Goal: Task Accomplishment & Management: Manage account settings

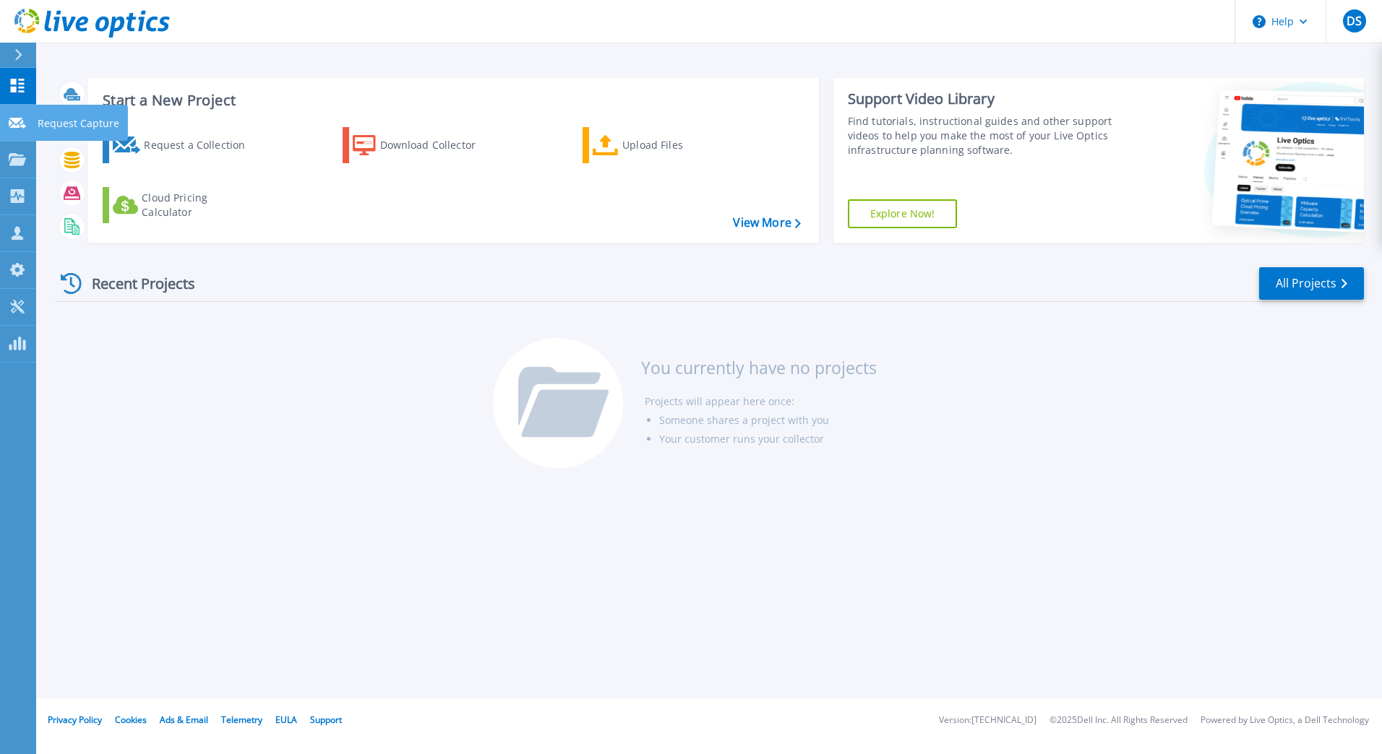
click at [14, 122] on icon at bounding box center [17, 123] width 17 height 11
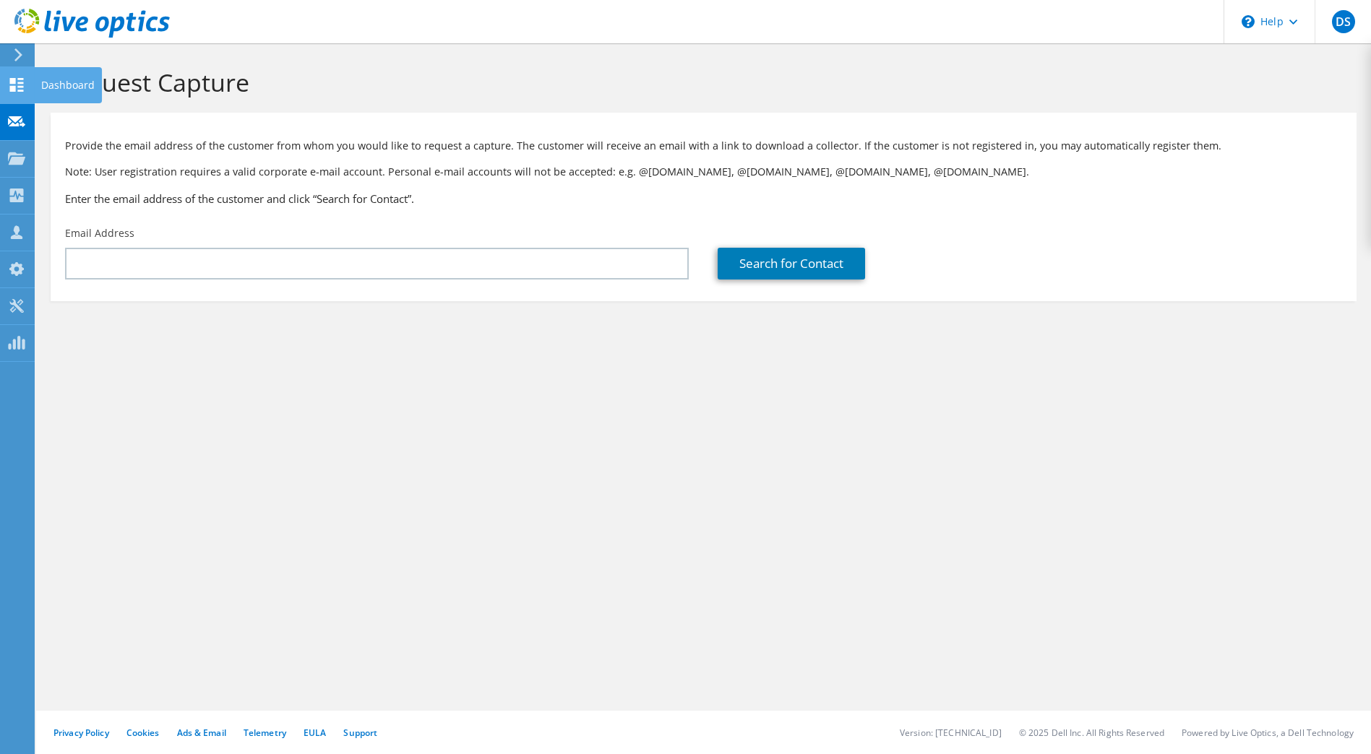
click at [15, 82] on use at bounding box center [17, 85] width 14 height 14
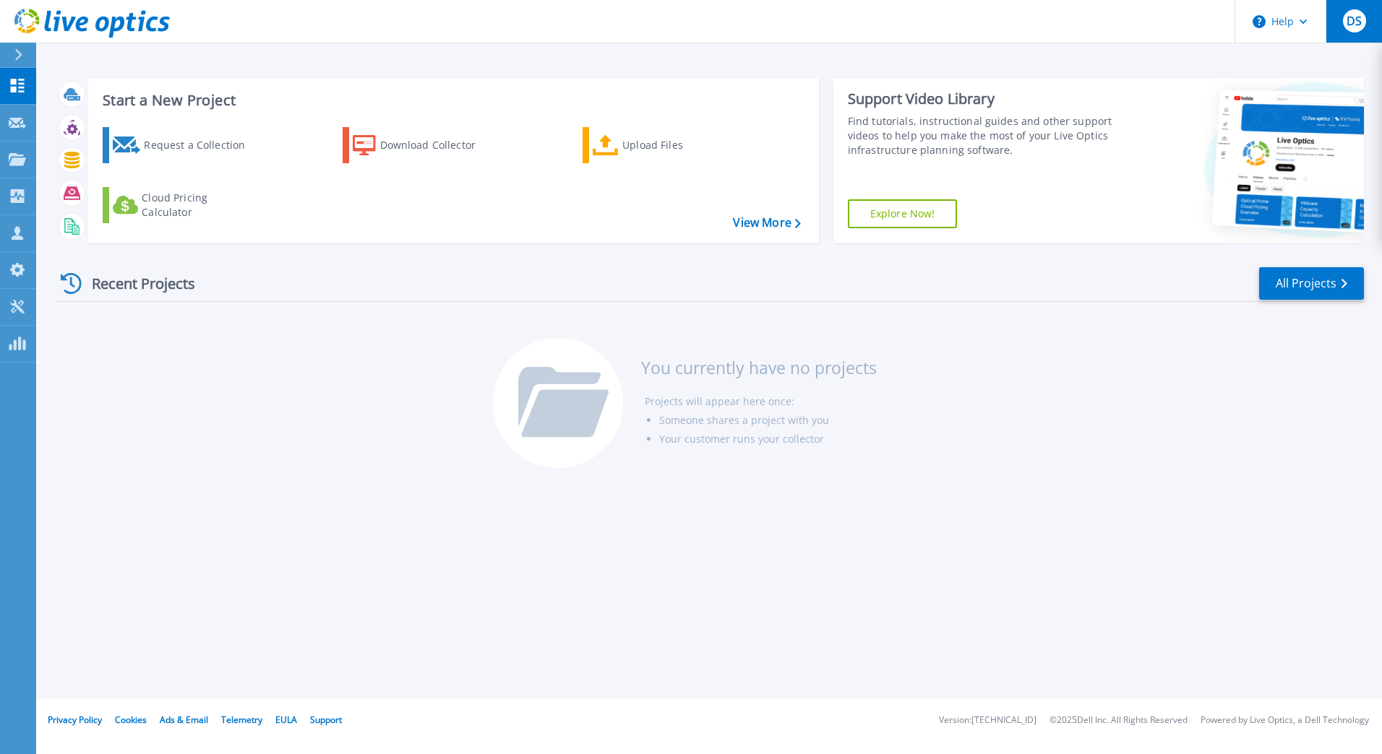
click at [1356, 27] on span "DS" at bounding box center [1353, 21] width 15 height 12
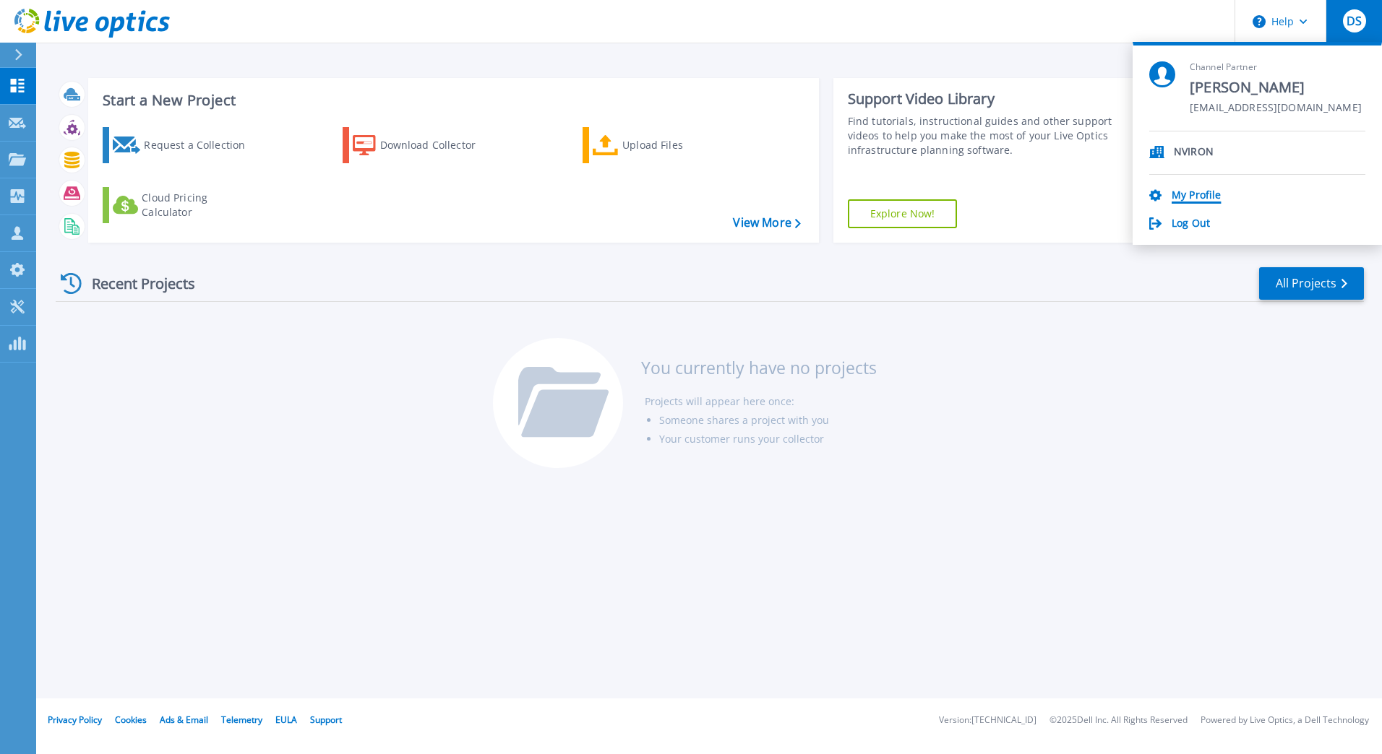
click at [1198, 190] on link "My Profile" at bounding box center [1195, 196] width 49 height 14
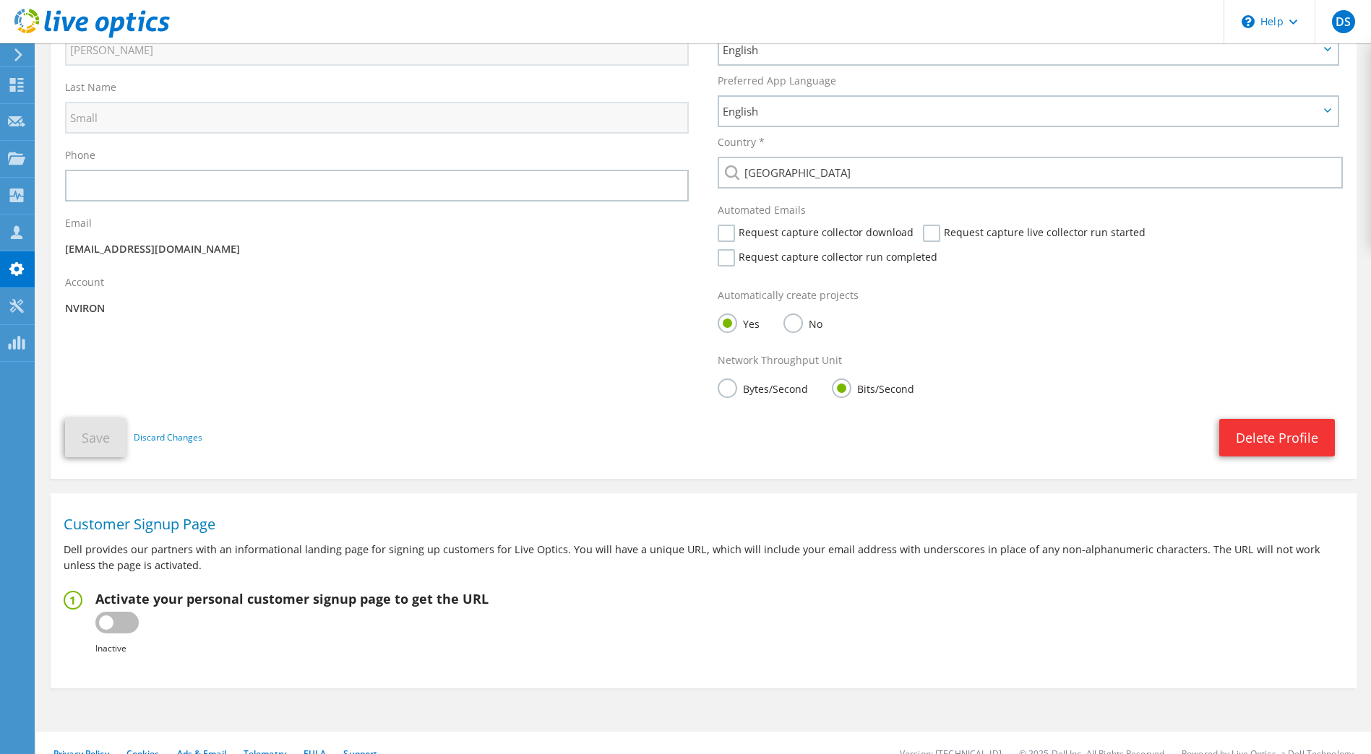
scroll to position [179, 0]
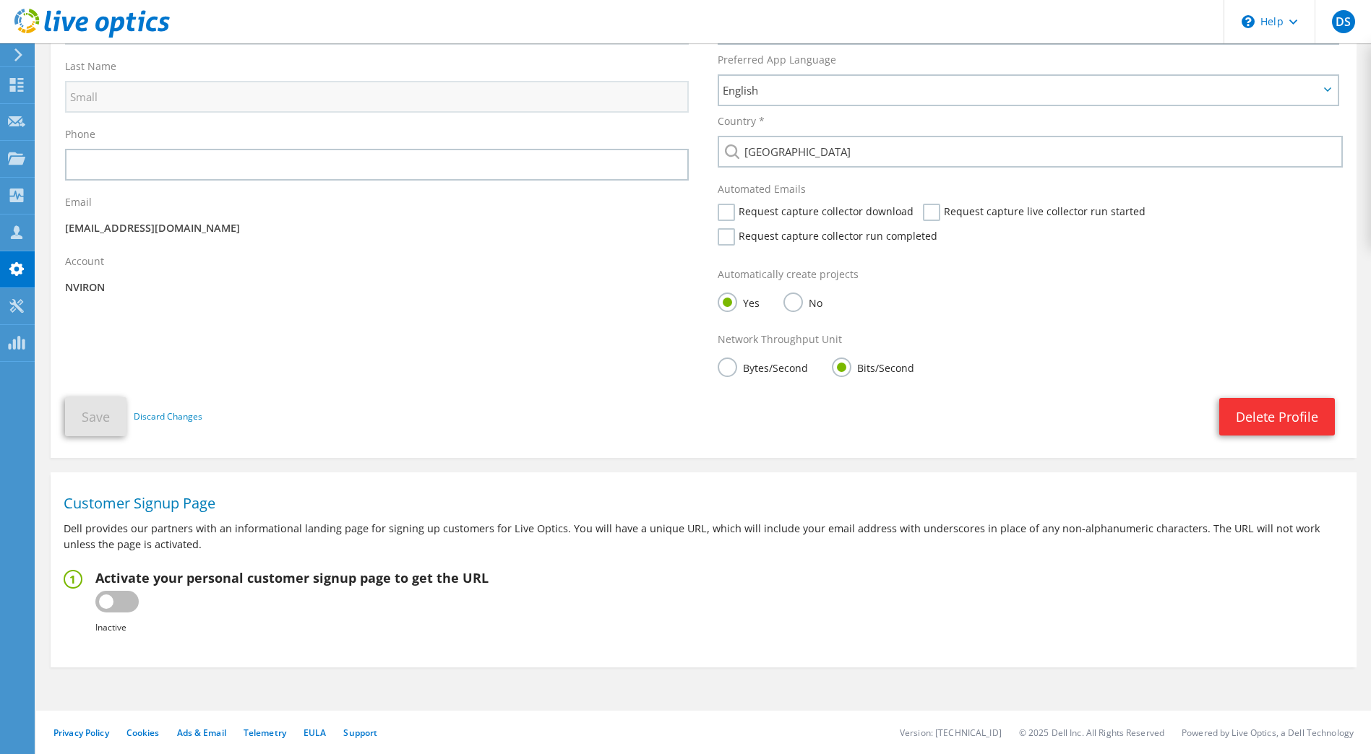
click at [127, 602] on label at bounding box center [116, 602] width 43 height 22
click at [0, 0] on input "checkbox" at bounding box center [0, 0] width 0 height 0
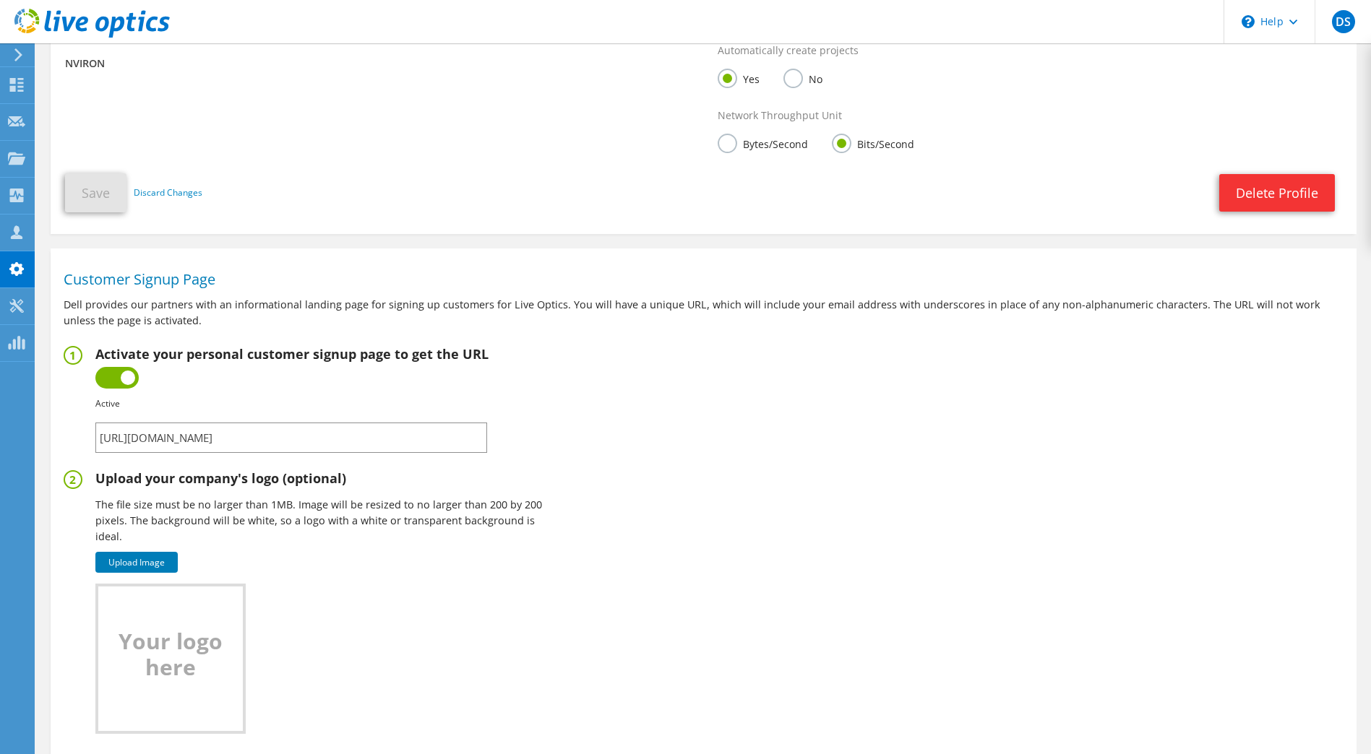
scroll to position [500, 0]
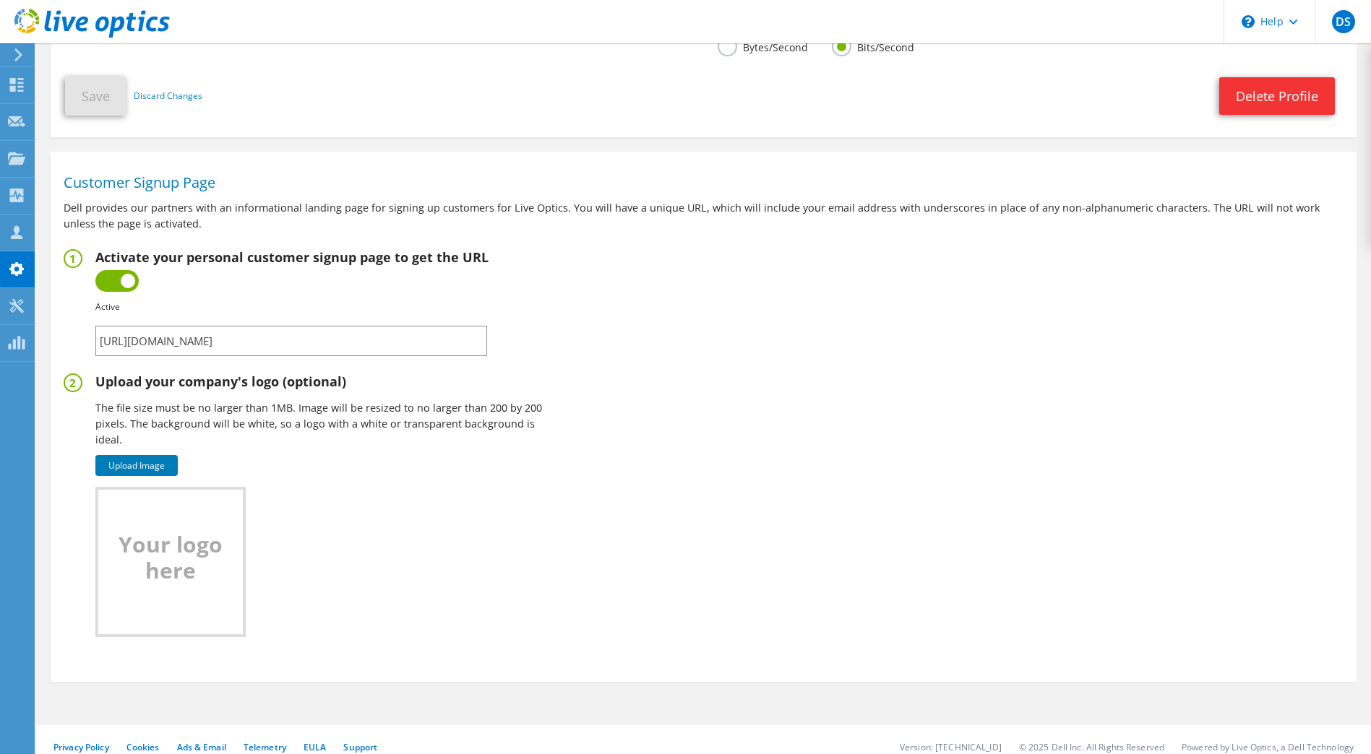
click at [222, 339] on input "https://app.liveoptics.com/signup/dsmall_nviron_co_uk" at bounding box center [291, 341] width 392 height 30
drag, startPoint x: 222, startPoint y: 339, endPoint x: 386, endPoint y: 559, distance: 274.7
click at [386, 559] on div "Upload Image Uploaded file type is not supported. Uploaded file must not exceed…" at bounding box center [321, 547] width 452 height 179
click at [192, 392] on div "Upload your company's logo (optional) The file size must be no larger than 1MB.…" at bounding box center [321, 411] width 452 height 74
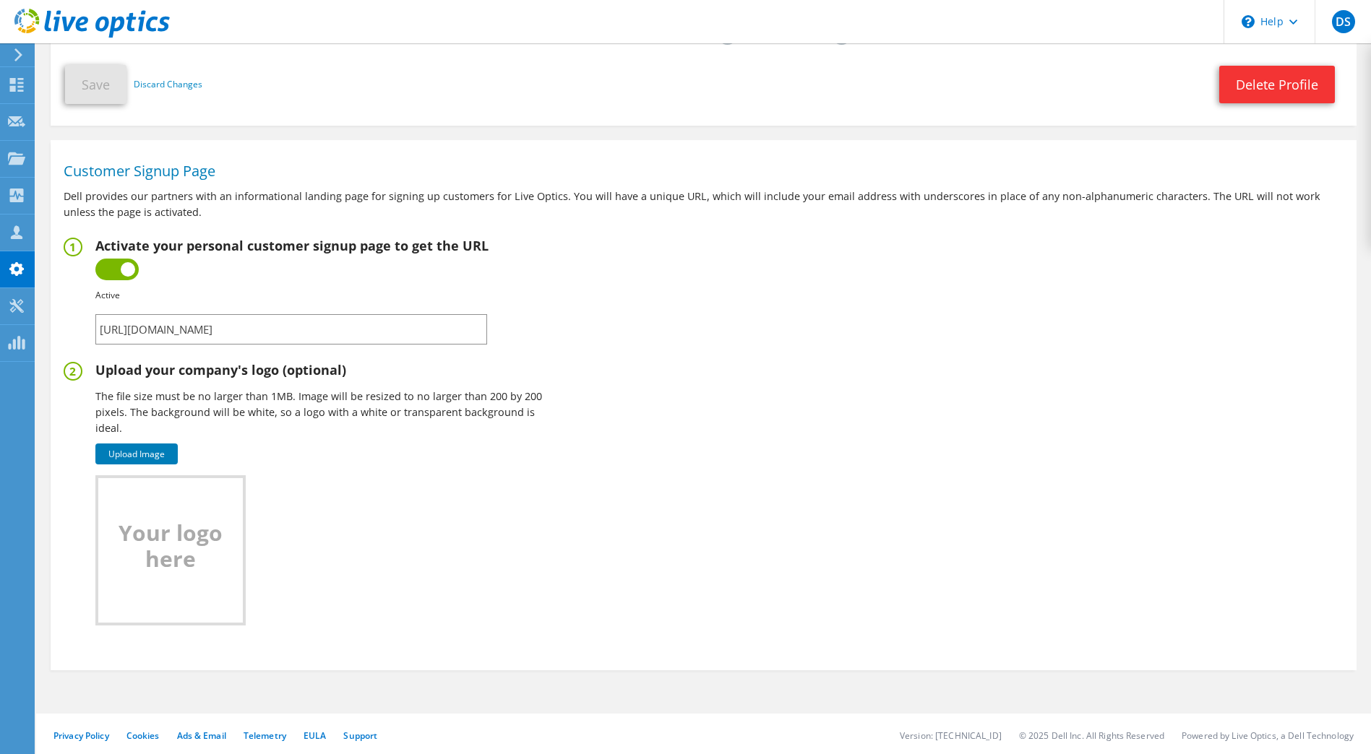
scroll to position [514, 0]
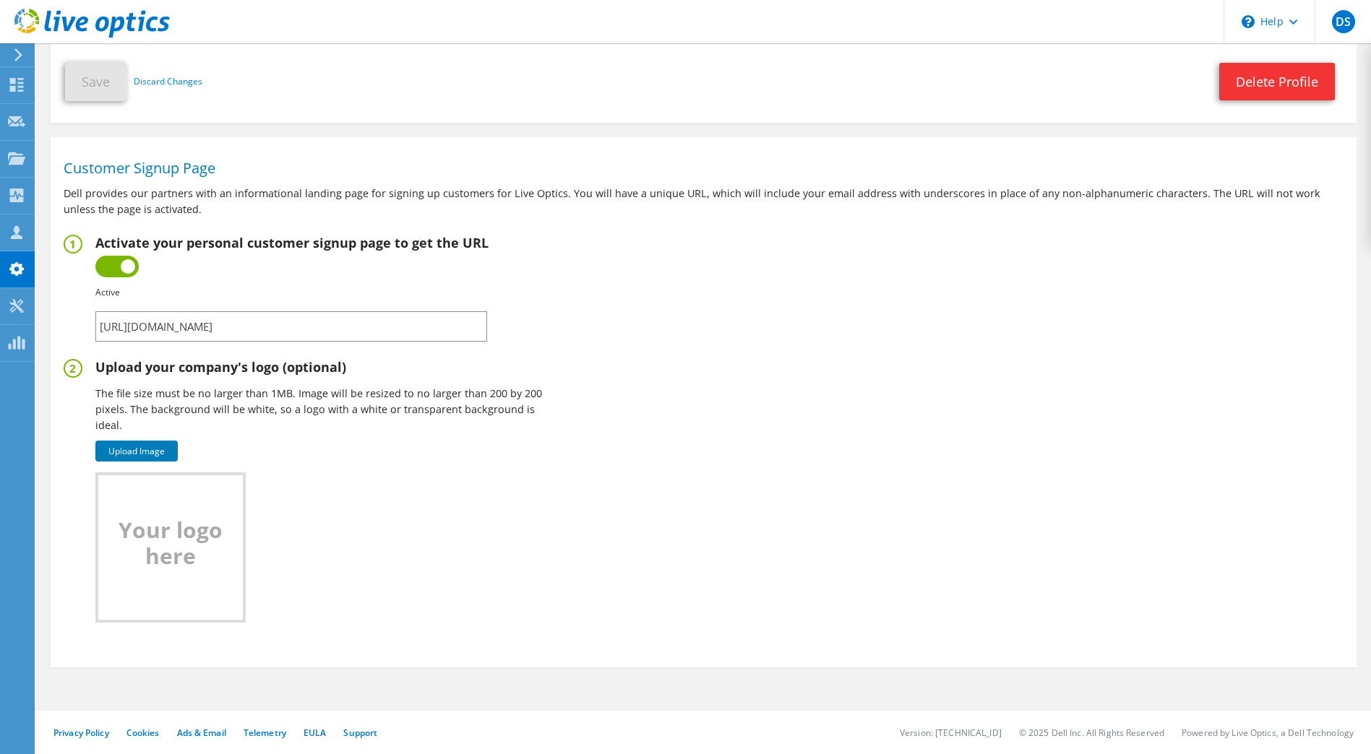
click at [203, 535] on h2 "Your logo here" at bounding box center [170, 543] width 137 height 52
click at [147, 497] on div "Your logo here Processing Image" at bounding box center [170, 548] width 150 height 150
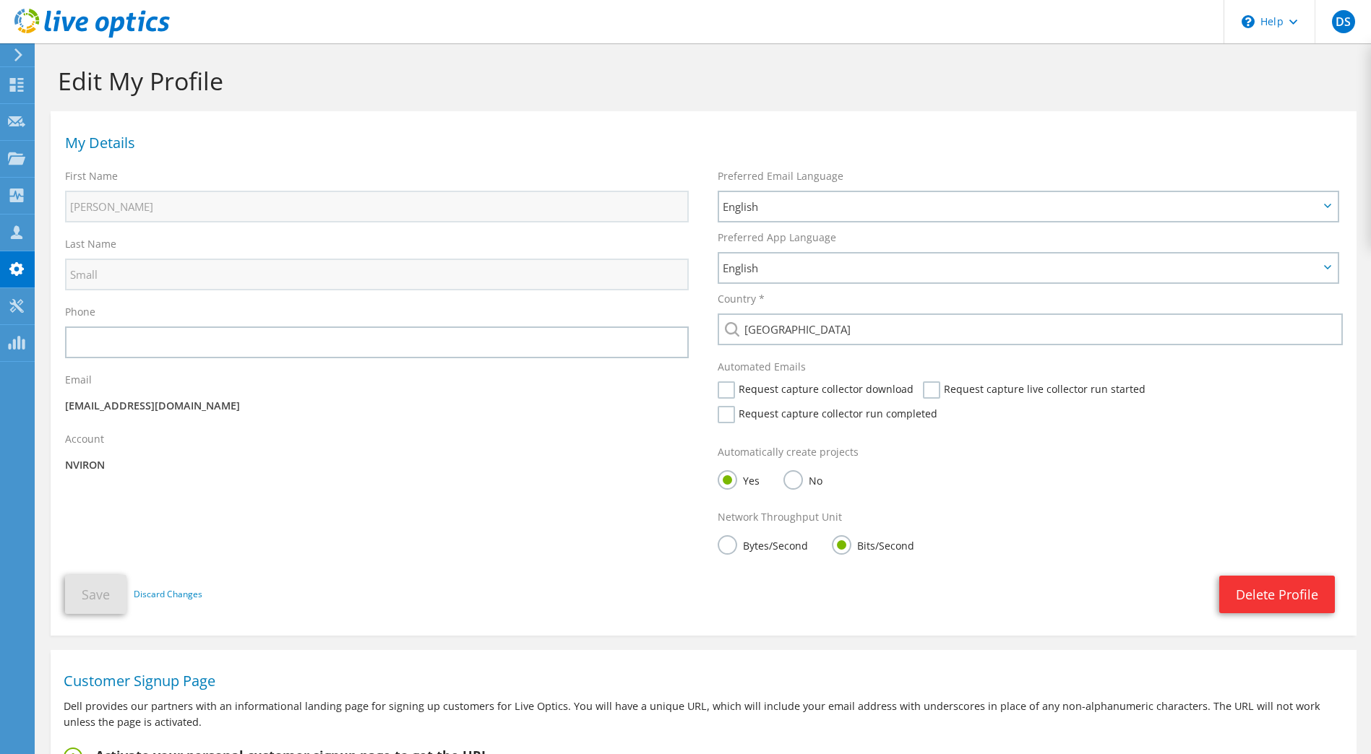
scroll to position [0, 0]
click at [749, 394] on label "Request capture collector download" at bounding box center [816, 391] width 196 height 17
click at [0, 0] on input "Request capture collector download" at bounding box center [0, 0] width 0 height 0
click at [749, 394] on label "Request capture collector download" at bounding box center [816, 391] width 196 height 17
click at [0, 0] on input "Request capture collector download" at bounding box center [0, 0] width 0 height 0
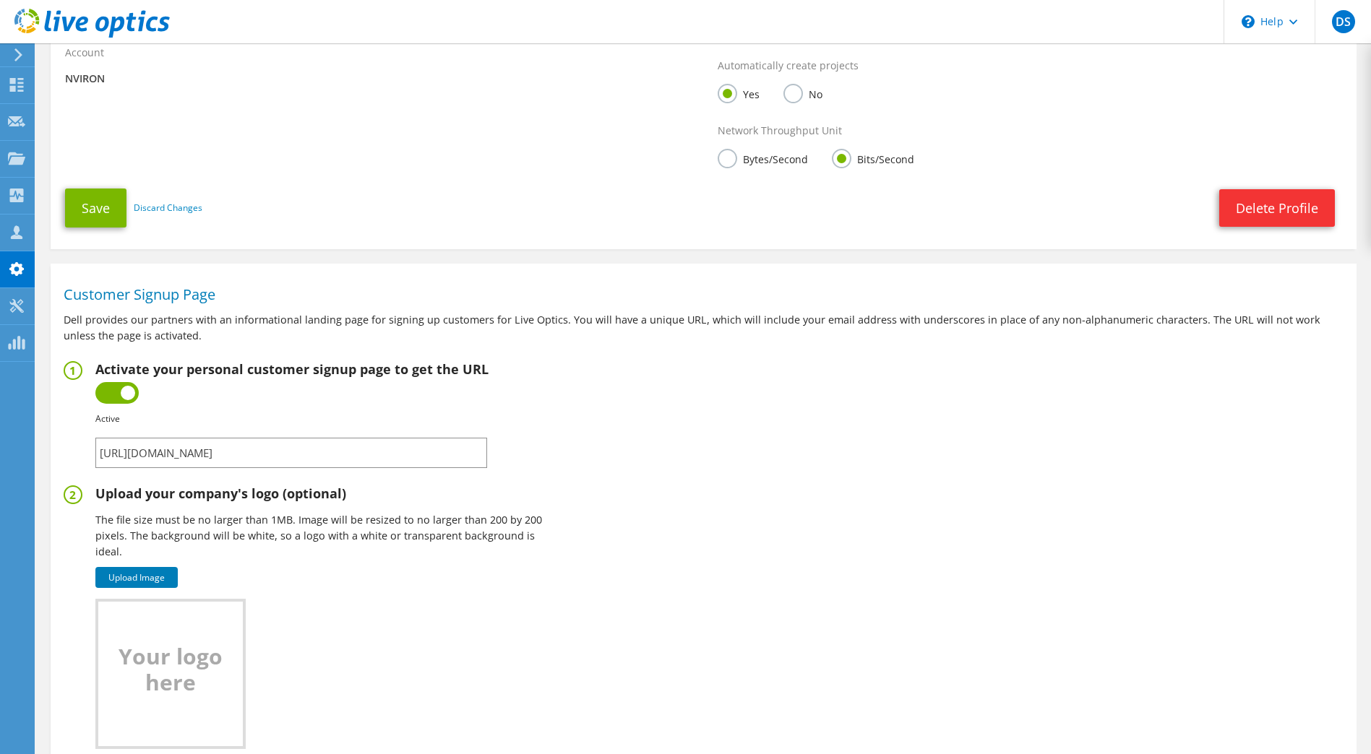
scroll to position [506, 0]
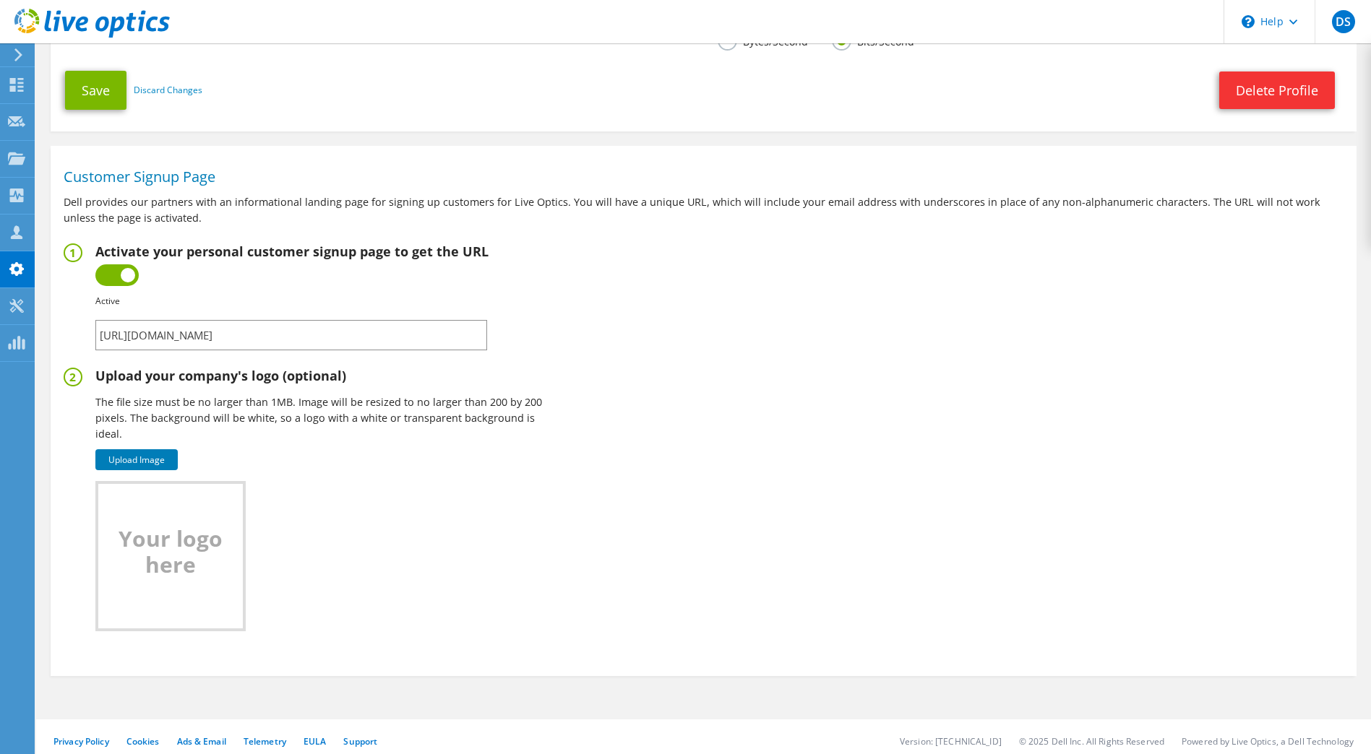
click at [108, 303] on b "Active" at bounding box center [107, 301] width 25 height 12
click at [115, 272] on label at bounding box center [116, 275] width 43 height 22
click at [0, 0] on input "checkbox" at bounding box center [0, 0] width 0 height 0
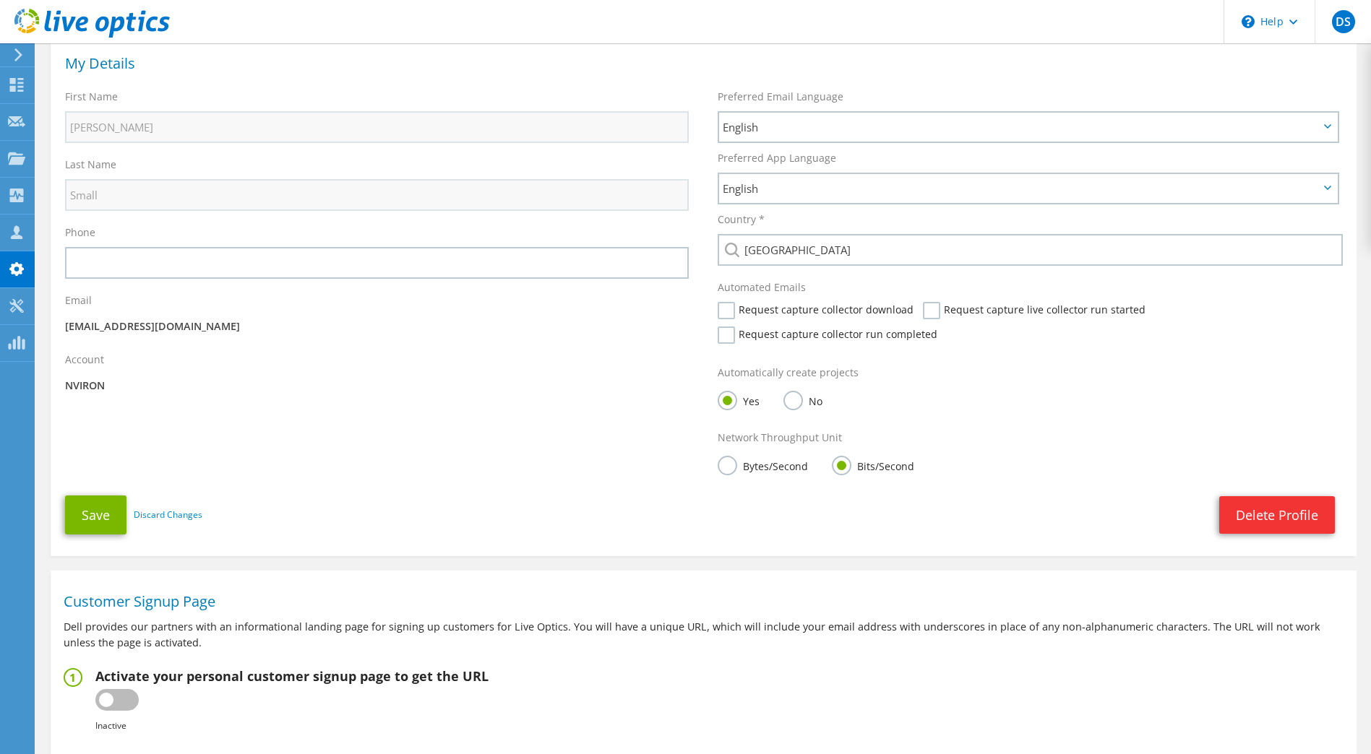
scroll to position [0, 0]
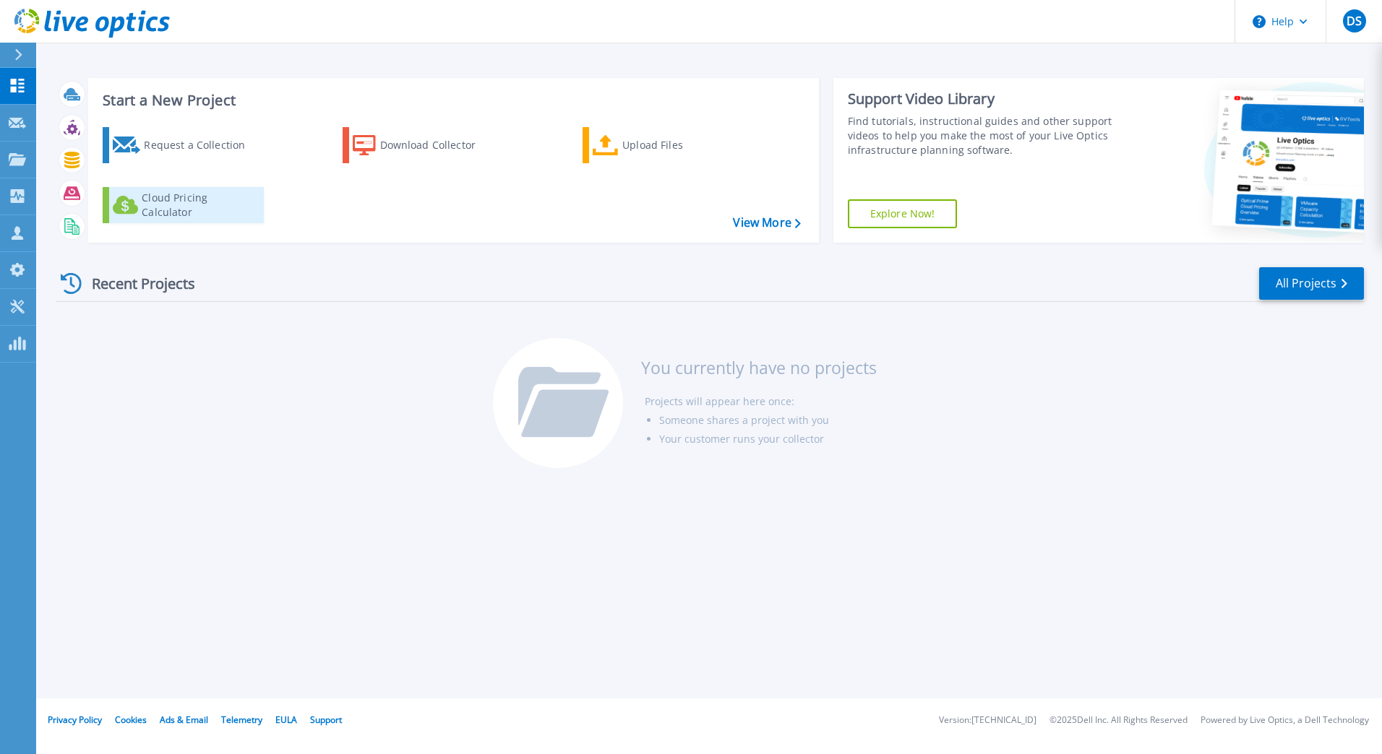
click at [183, 208] on div "Cloud Pricing Calculator" at bounding box center [200, 205] width 116 height 29
click at [331, 441] on div "Recent Projects All Projects You currently have no projects Projects will appea…" at bounding box center [710, 368] width 1308 height 228
click at [17, 238] on icon at bounding box center [18, 233] width 12 height 14
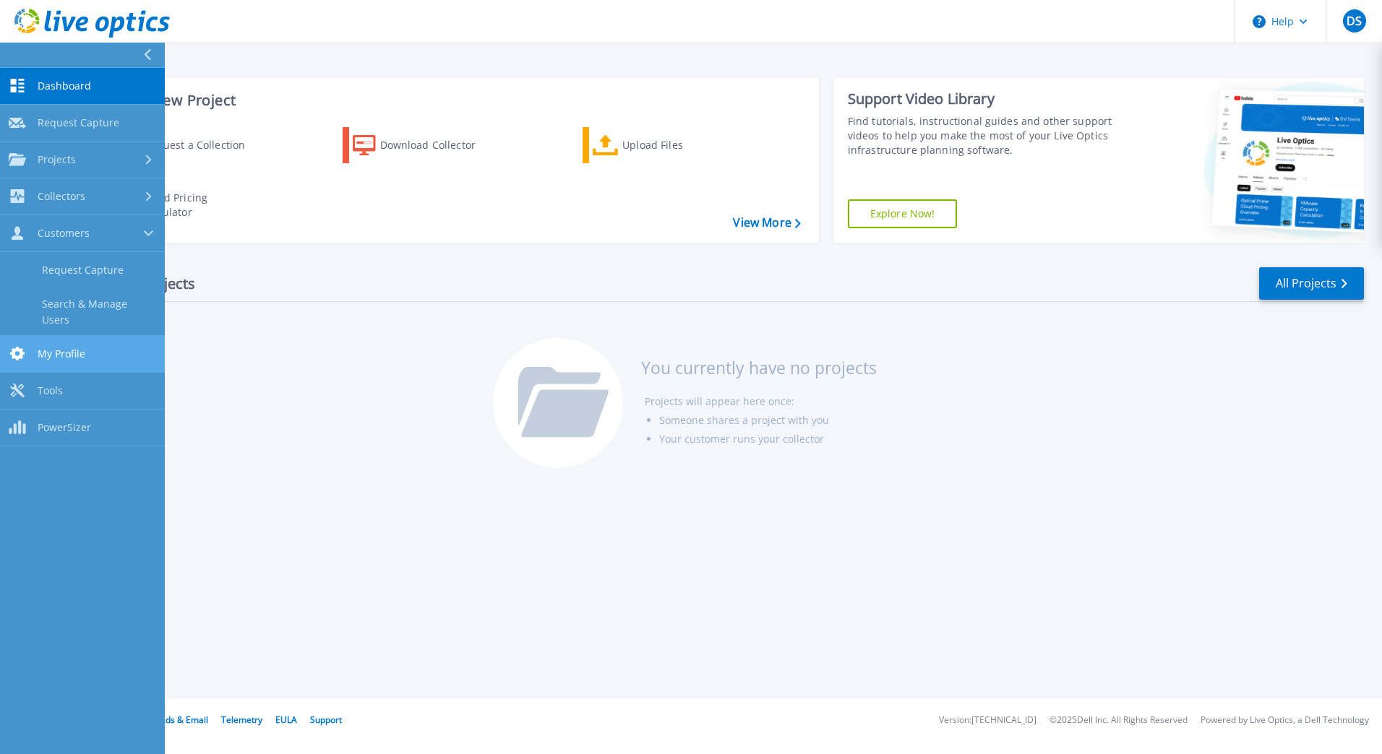
click at [59, 353] on link "My Profile My Profile" at bounding box center [82, 354] width 165 height 37
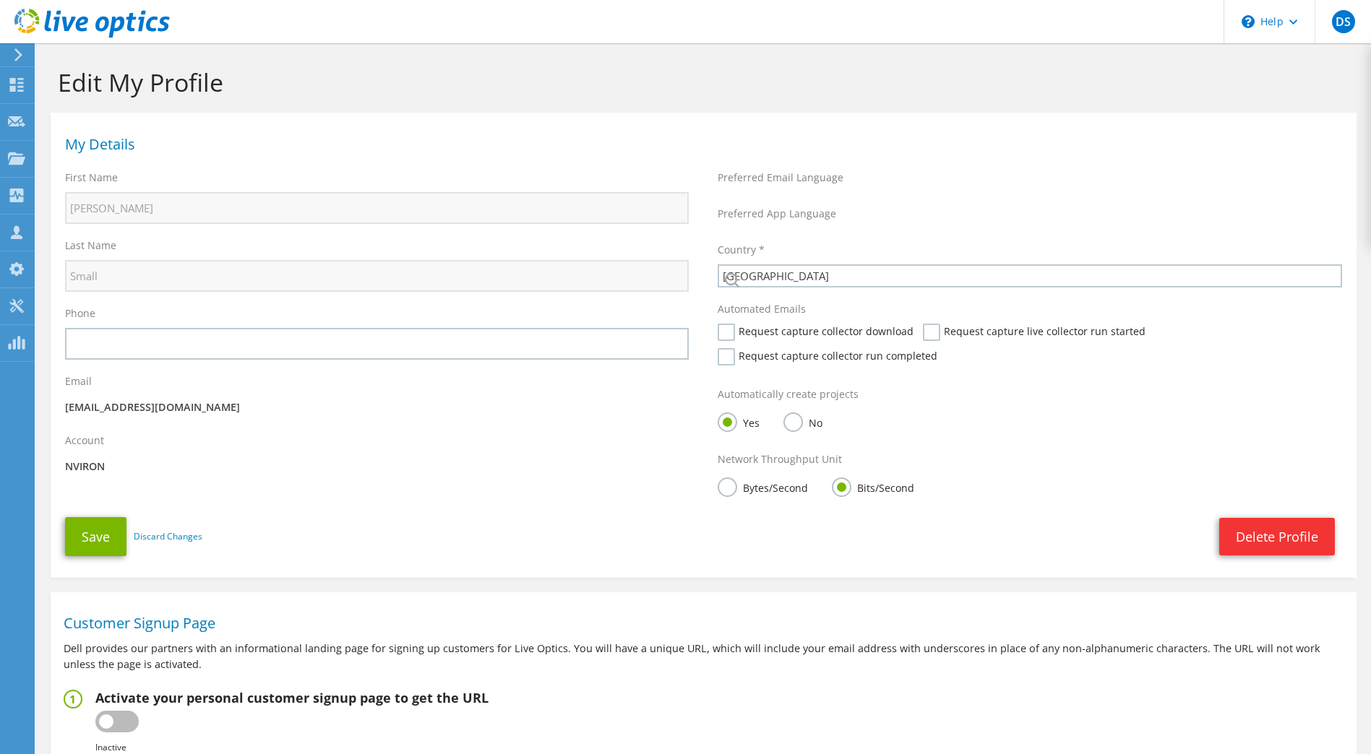
select select "75"
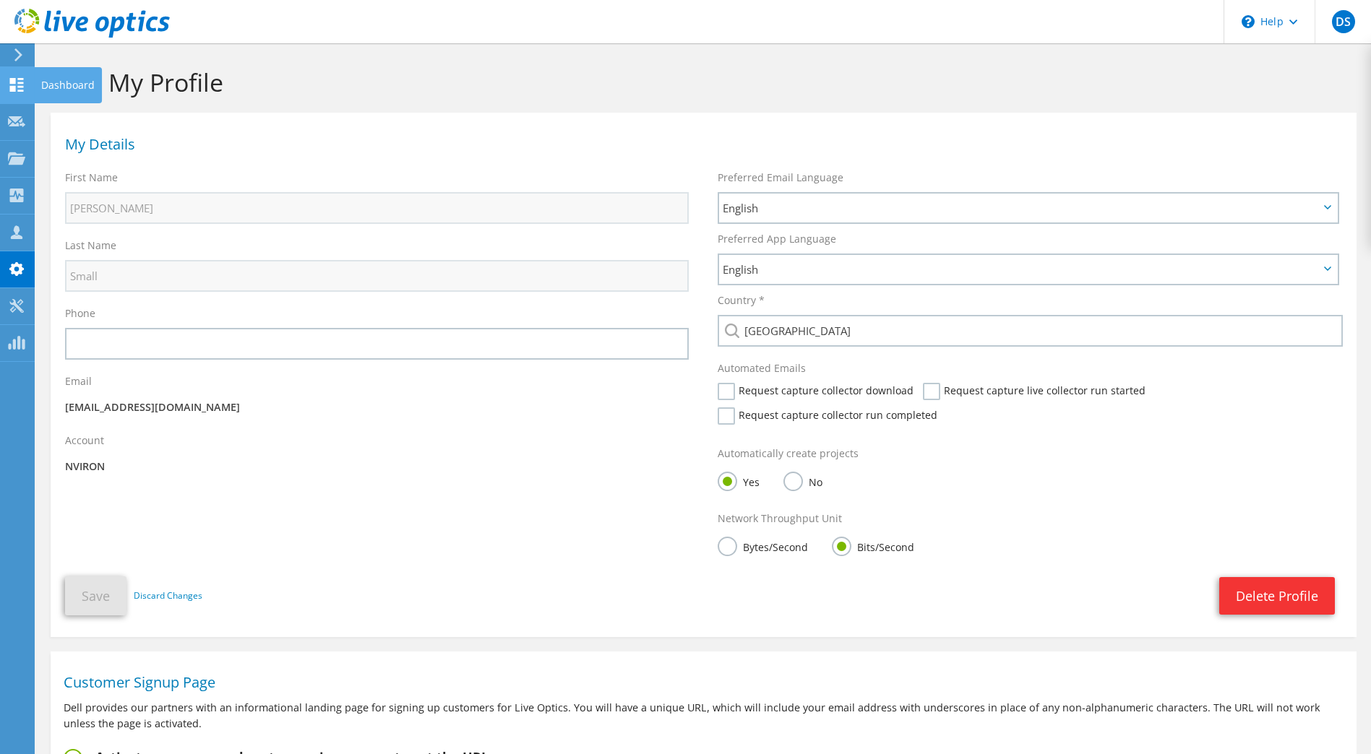
click at [14, 82] on use at bounding box center [17, 85] width 14 height 14
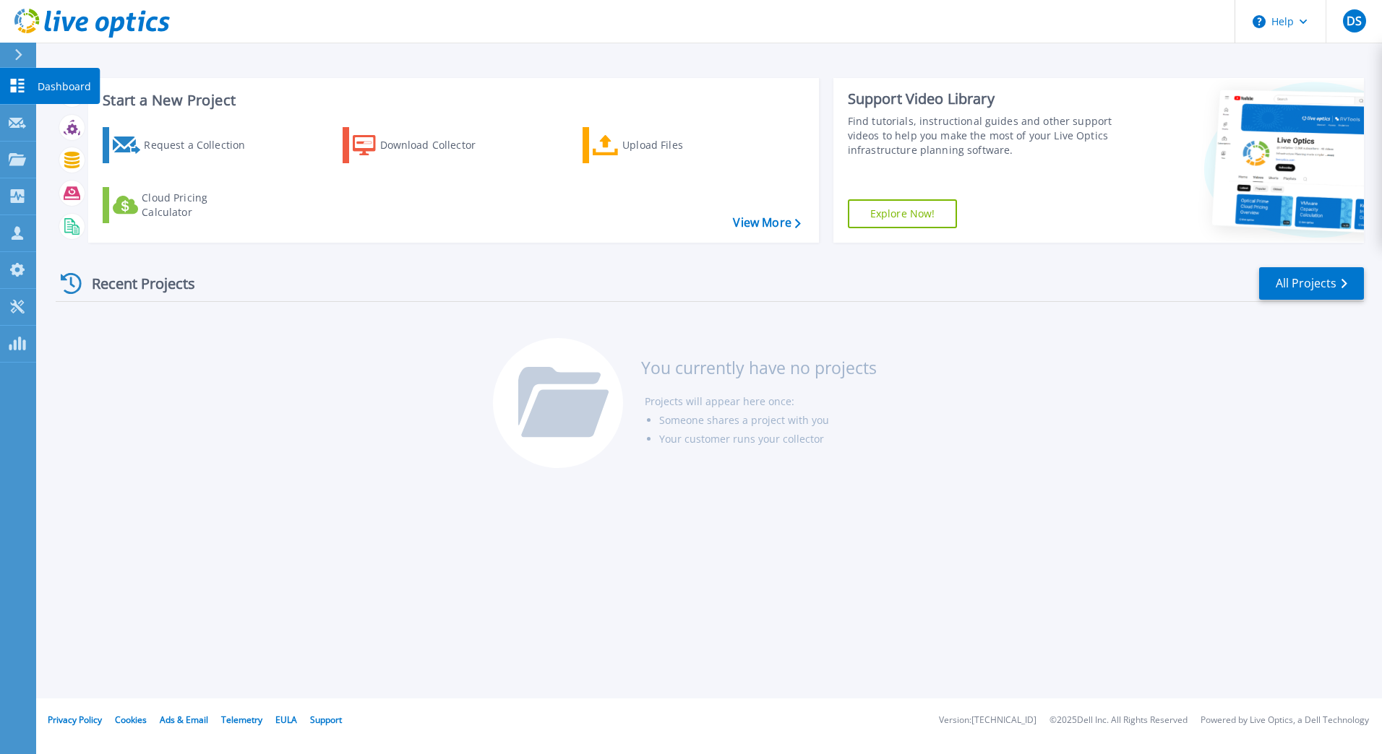
click at [25, 82] on icon at bounding box center [17, 86] width 17 height 14
click at [18, 341] on icon at bounding box center [17, 344] width 17 height 14
click at [374, 450] on div "Recent Projects All Projects You currently have no projects Projects will appea…" at bounding box center [710, 368] width 1308 height 228
click at [12, 129] on div at bounding box center [17, 122] width 17 height 13
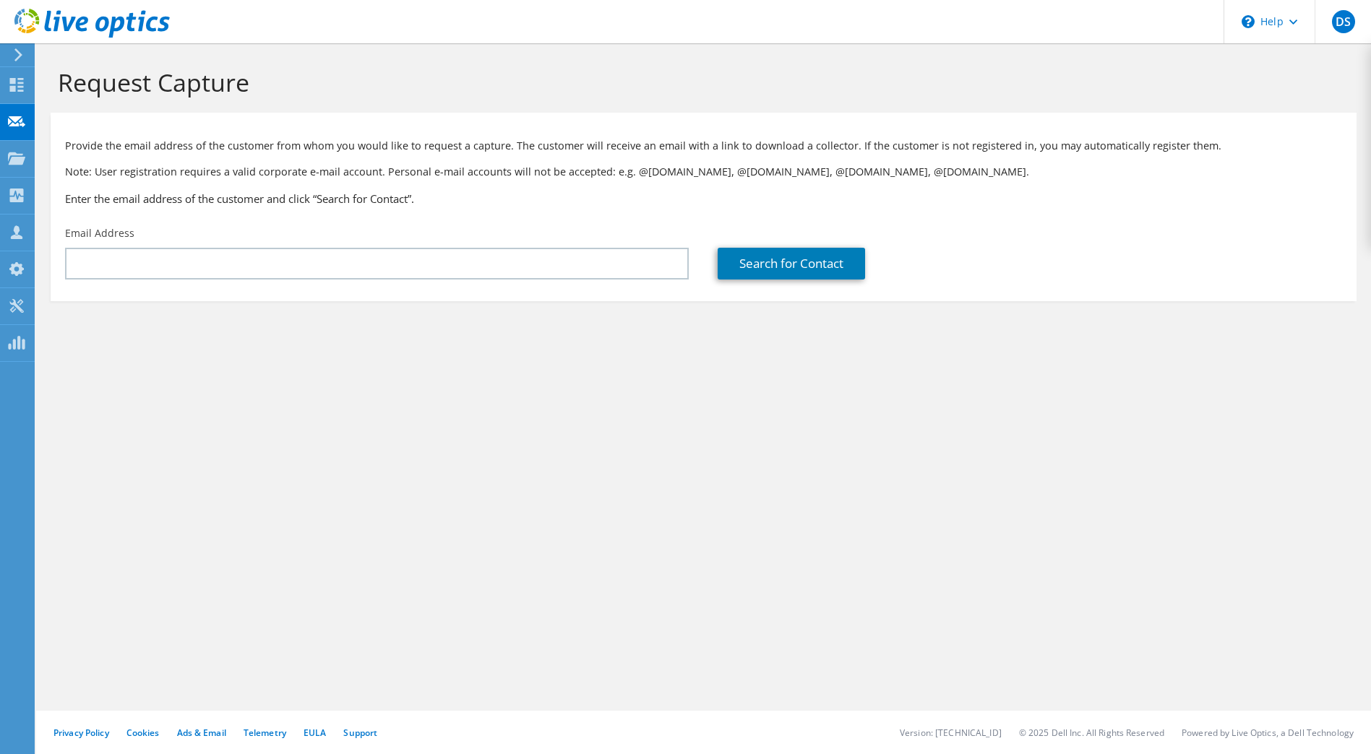
click at [11, 158] on icon at bounding box center [16, 159] width 17 height 14
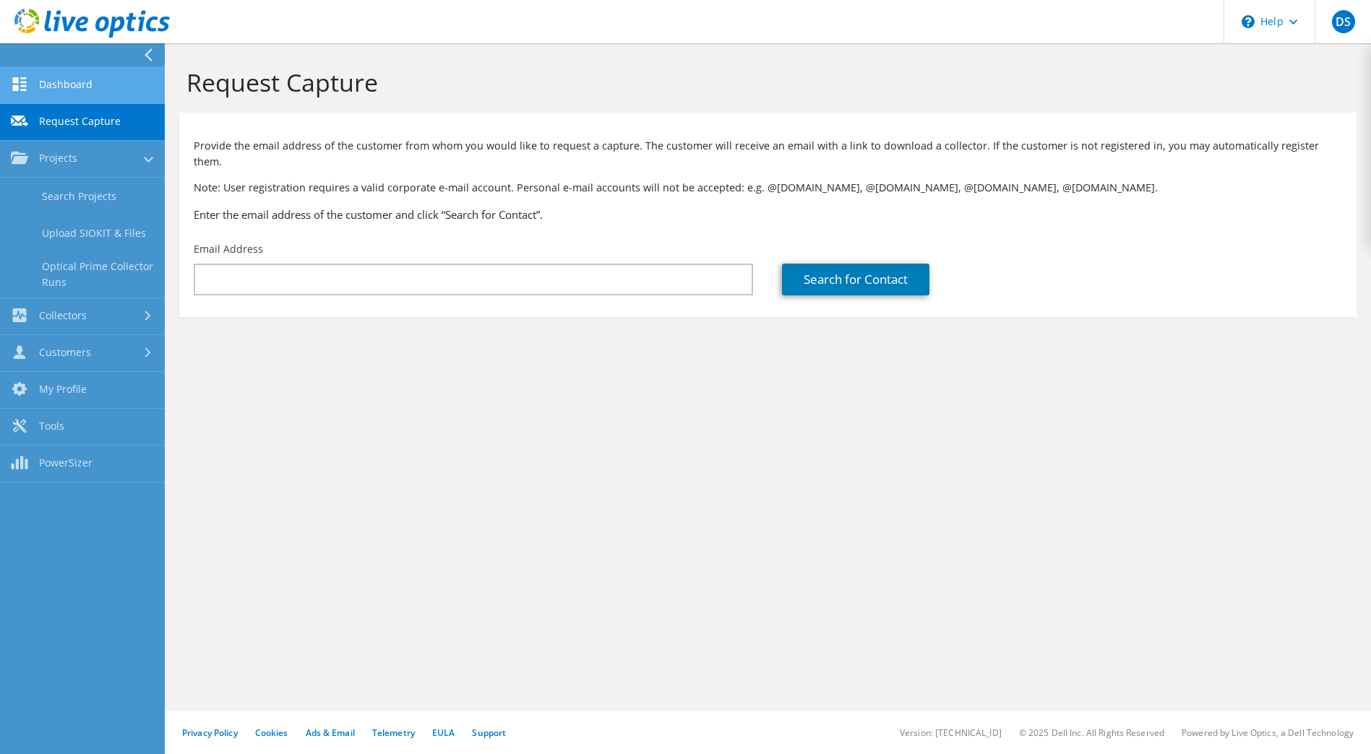
click at [76, 86] on link "Dashboard" at bounding box center [82, 85] width 165 height 37
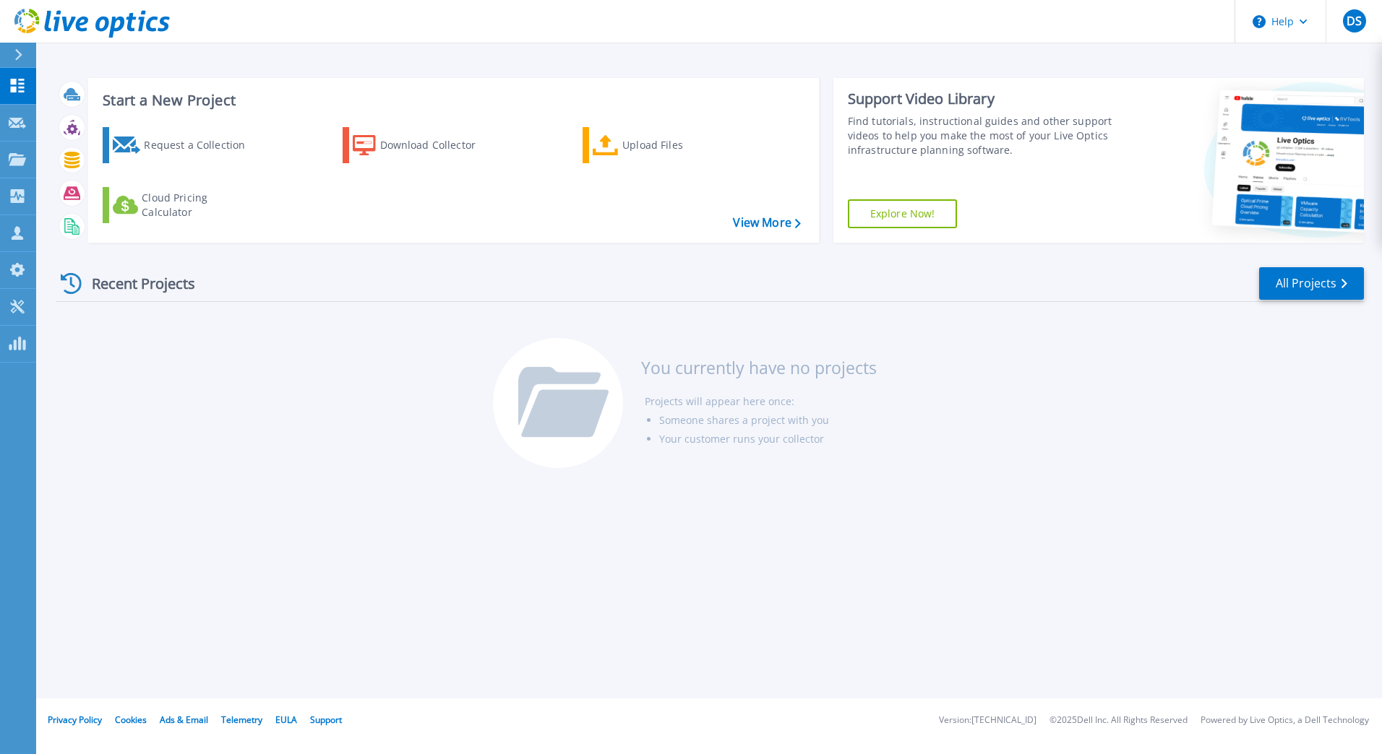
click at [17, 58] on icon at bounding box center [18, 55] width 8 height 12
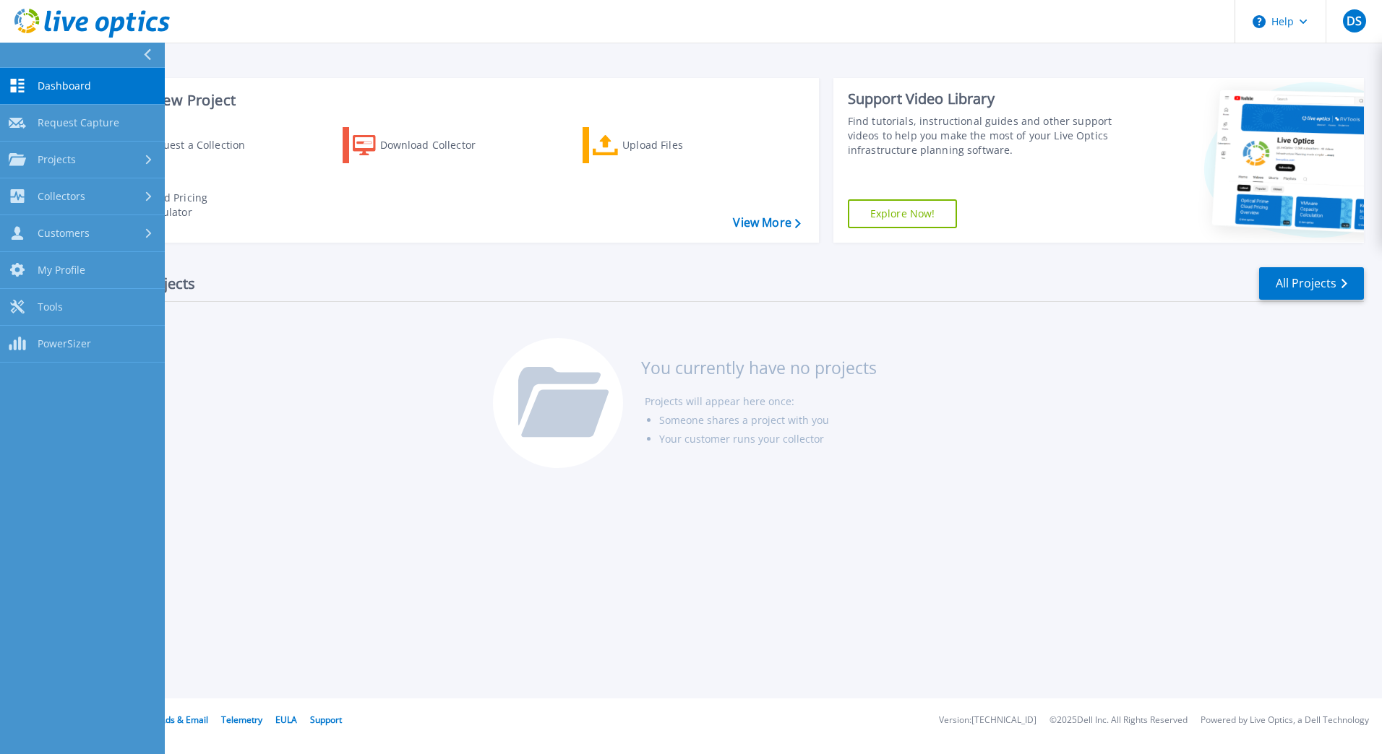
click at [152, 51] on div at bounding box center [153, 55] width 23 height 25
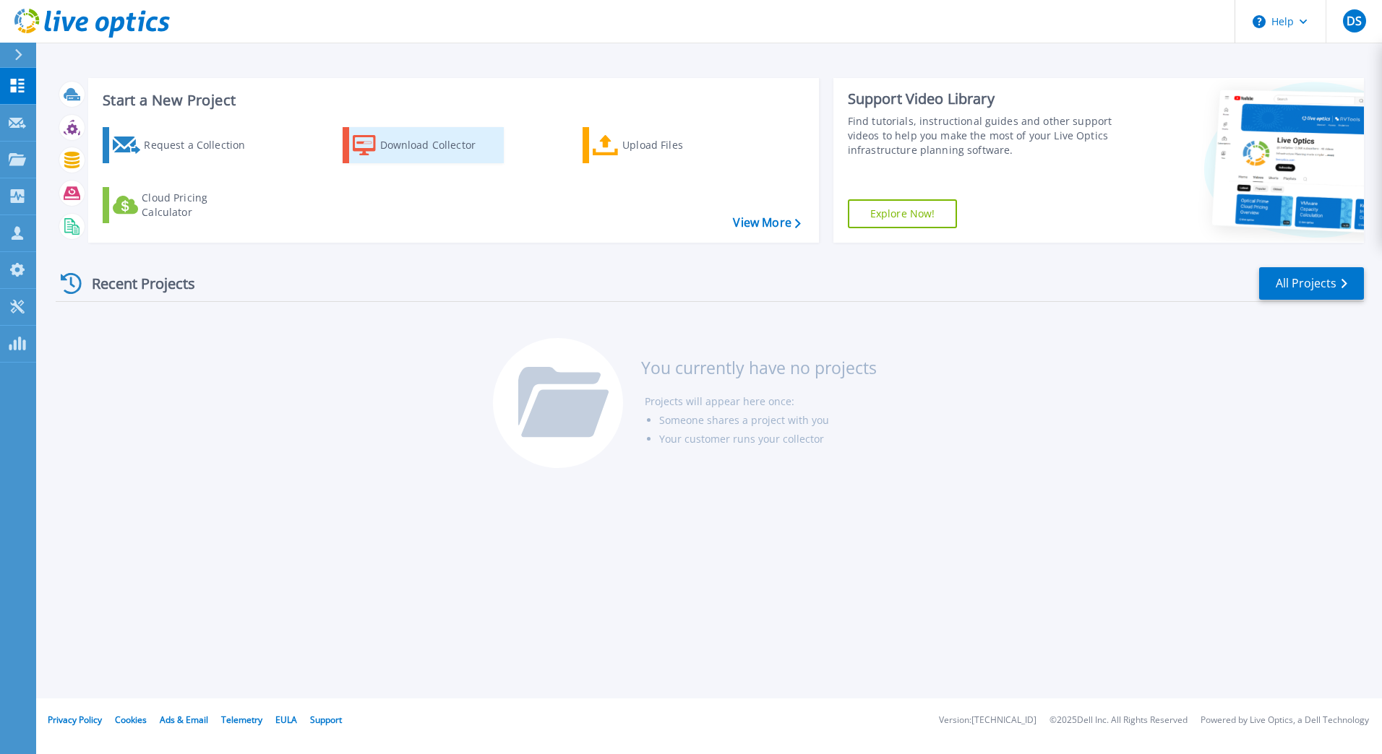
click at [425, 146] on div "Download Collector" at bounding box center [438, 145] width 116 height 29
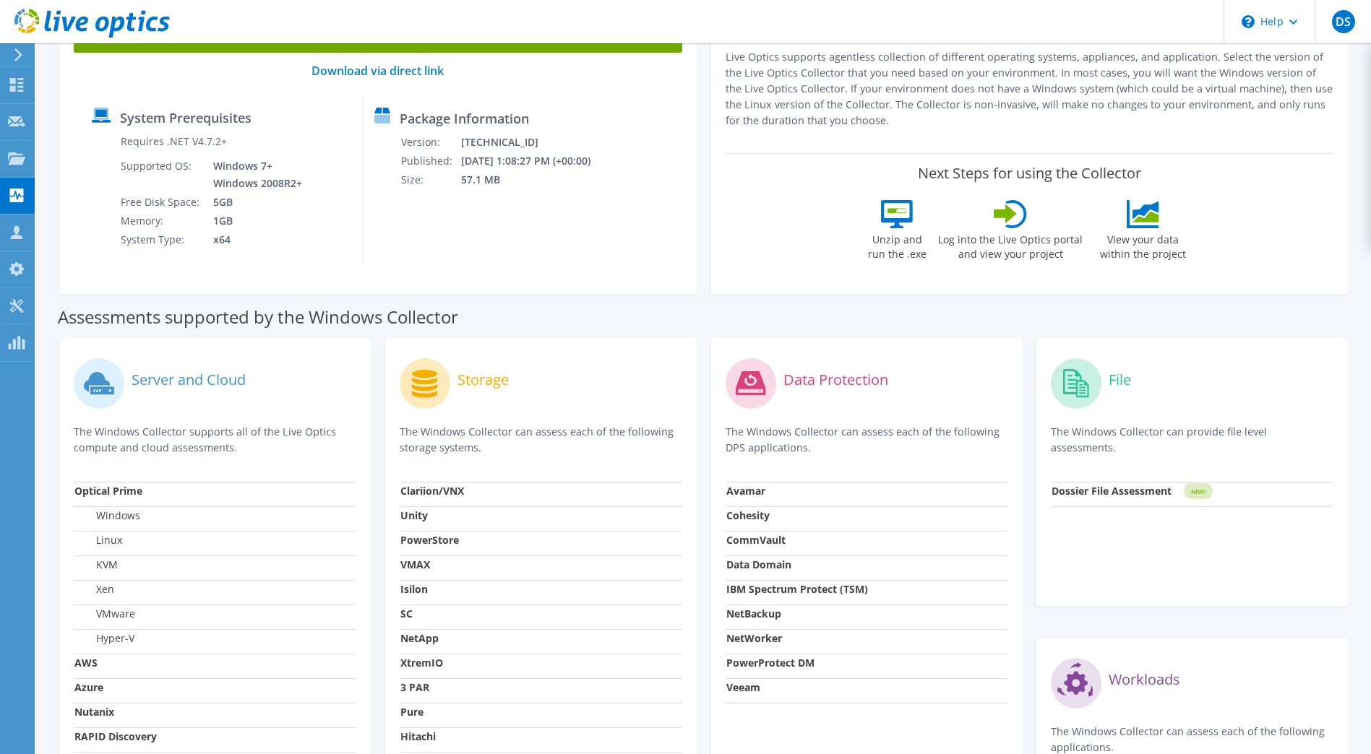
scroll to position [217, 0]
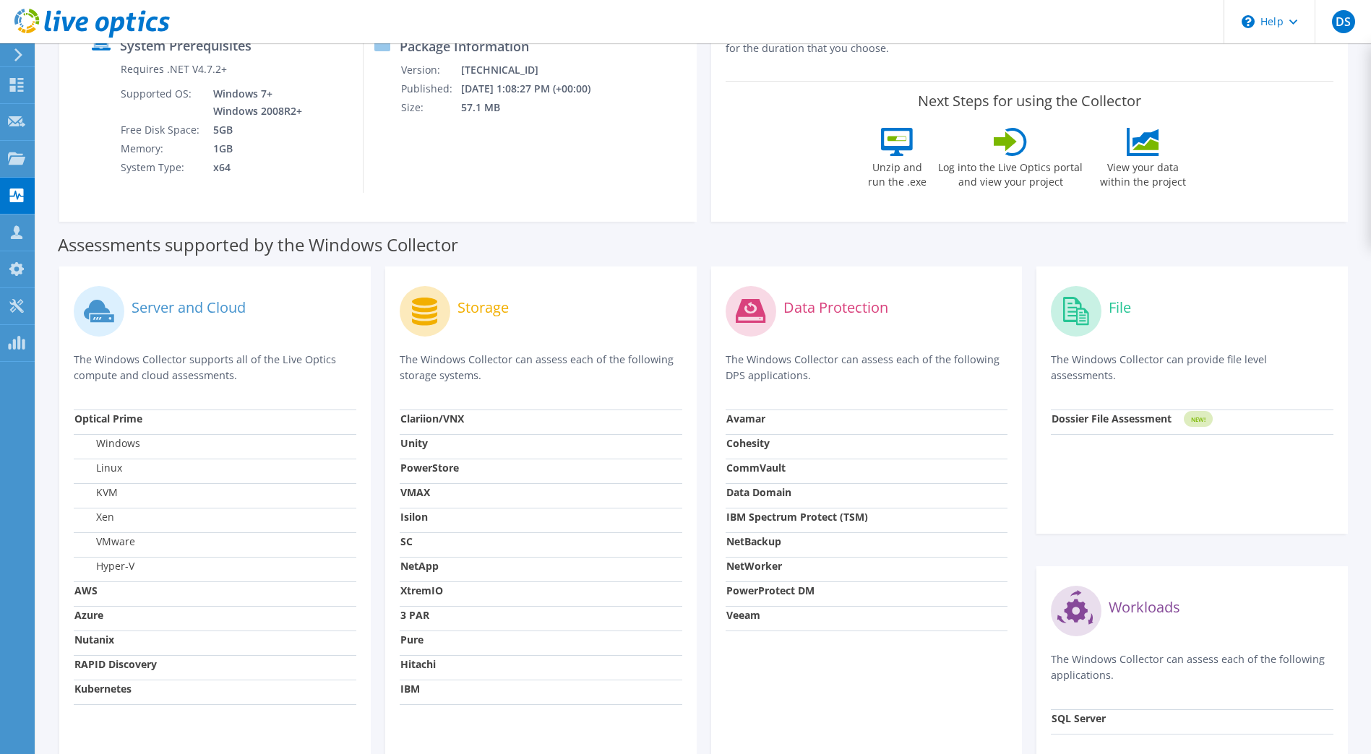
click at [205, 447] on td "Windows" at bounding box center [215, 446] width 283 height 25
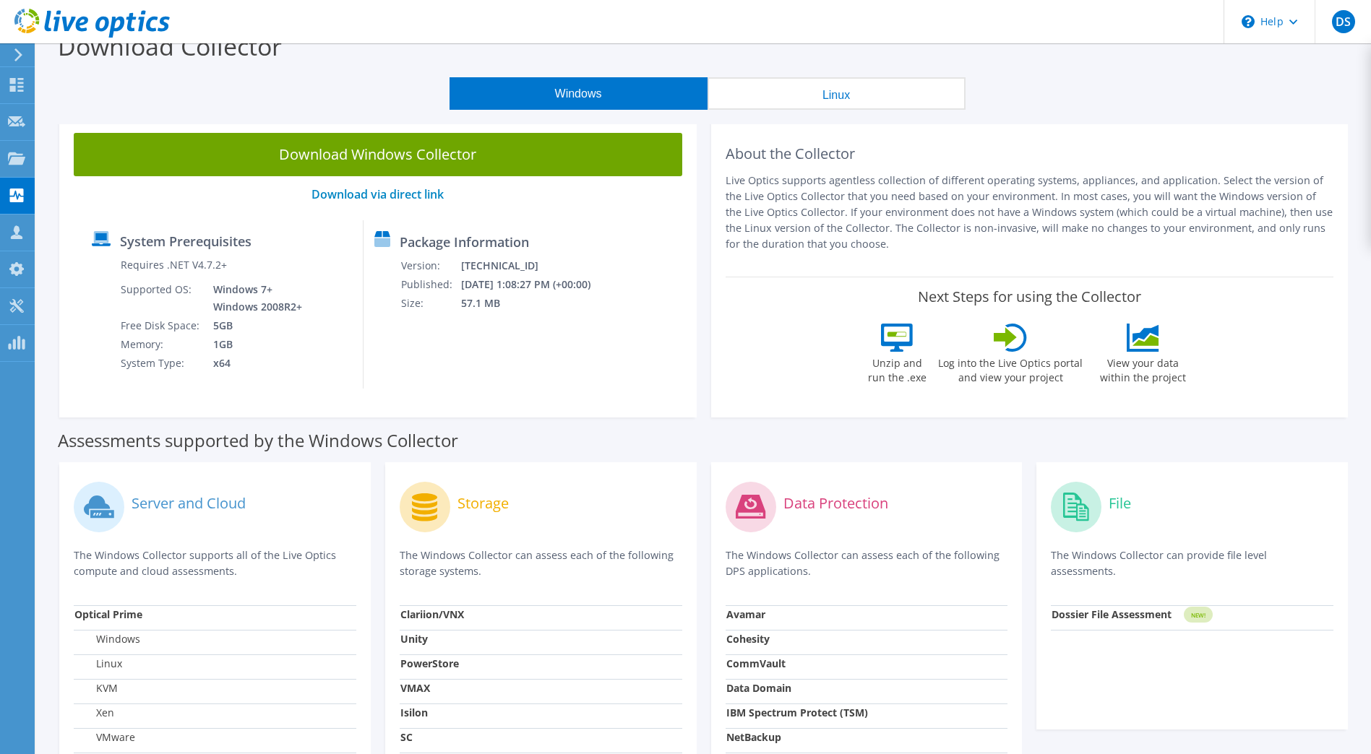
scroll to position [0, 0]
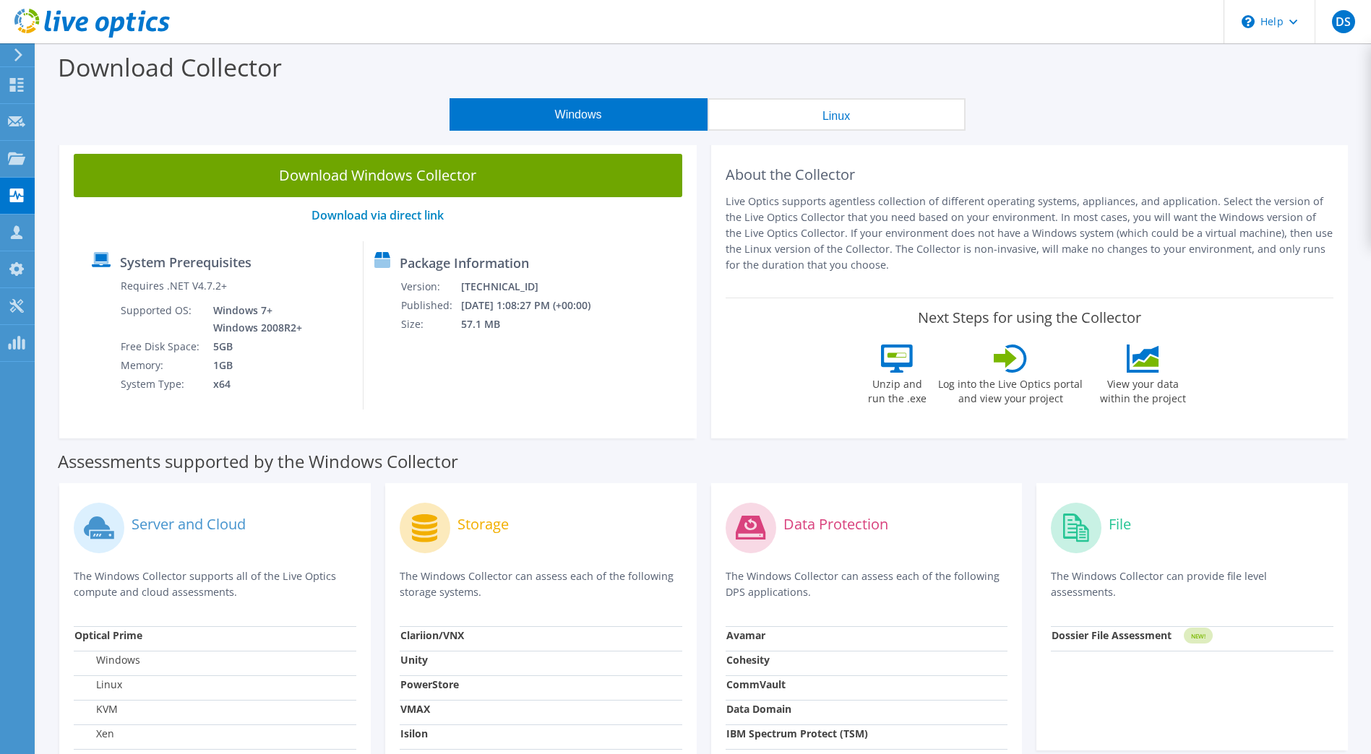
click at [825, 116] on button "Linux" at bounding box center [836, 114] width 258 height 33
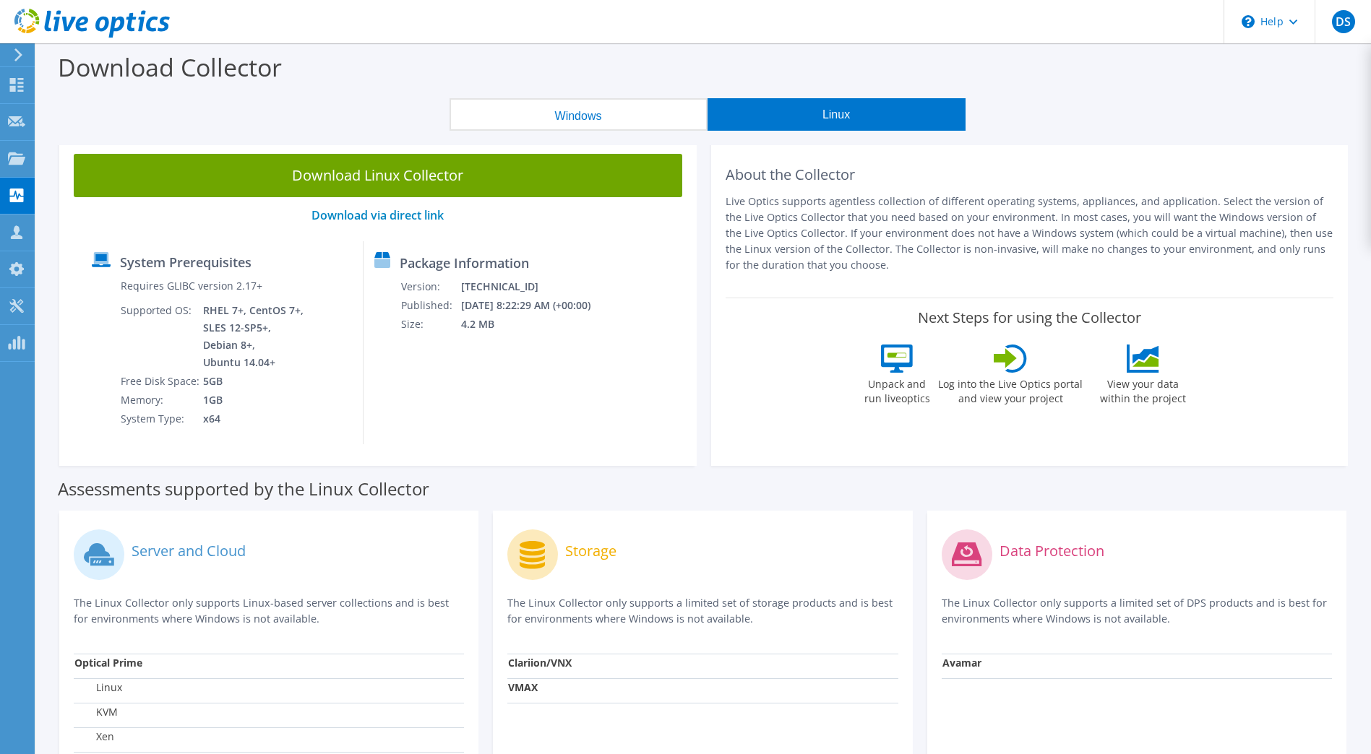
click at [634, 108] on button "Windows" at bounding box center [578, 114] width 258 height 33
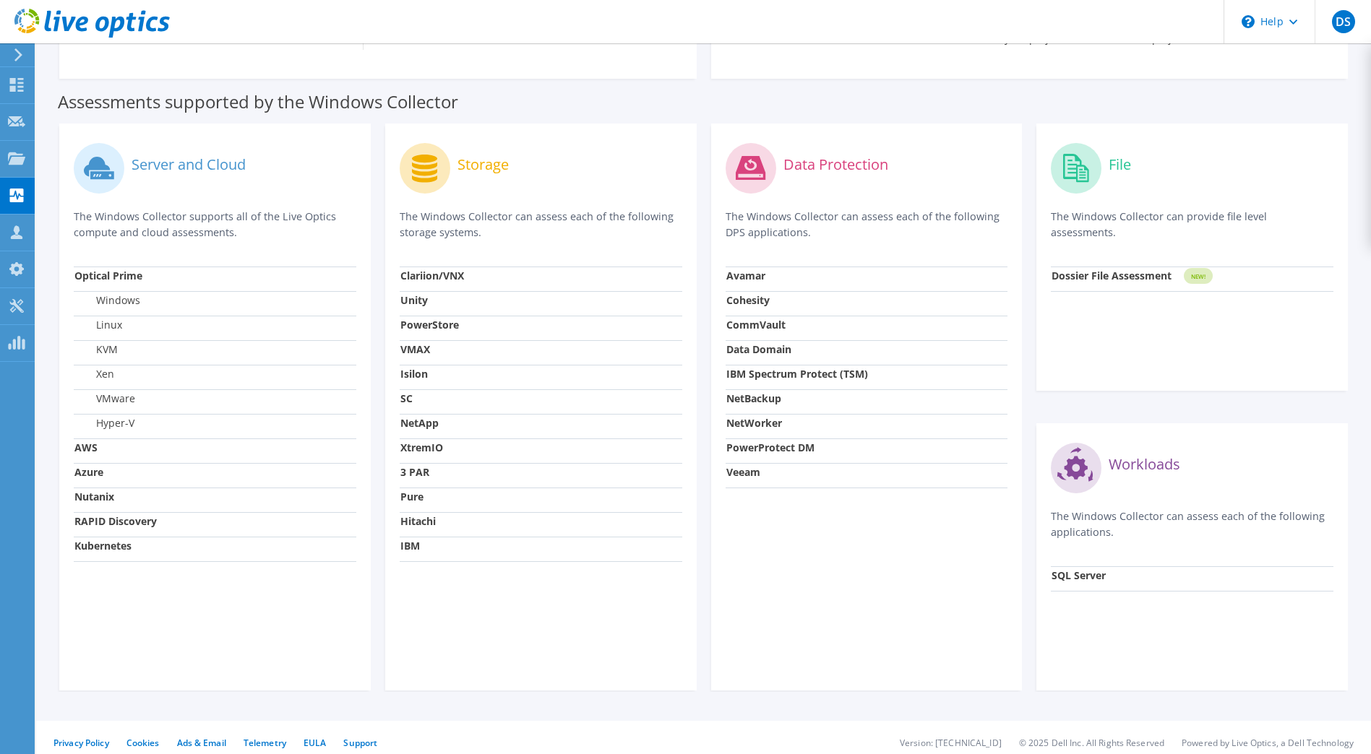
scroll to position [370, 0]
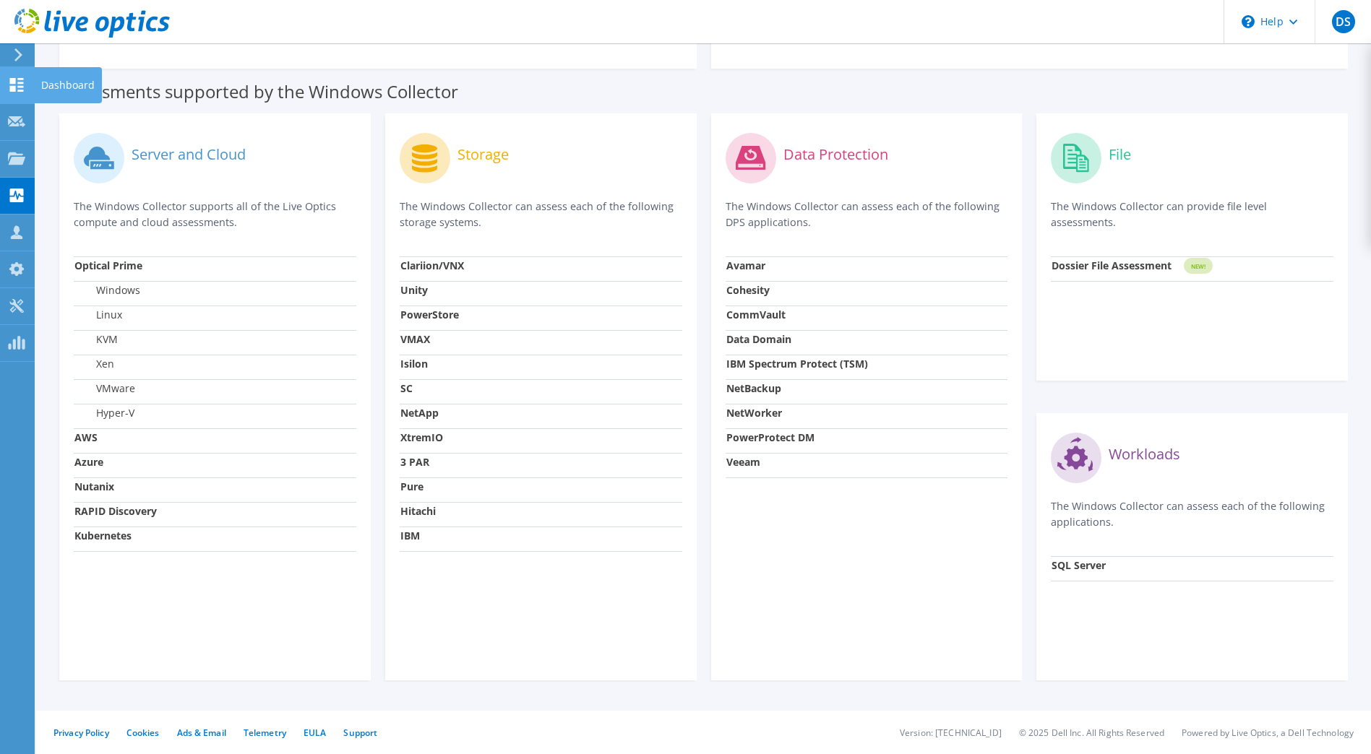
click at [18, 83] on use at bounding box center [17, 85] width 14 height 14
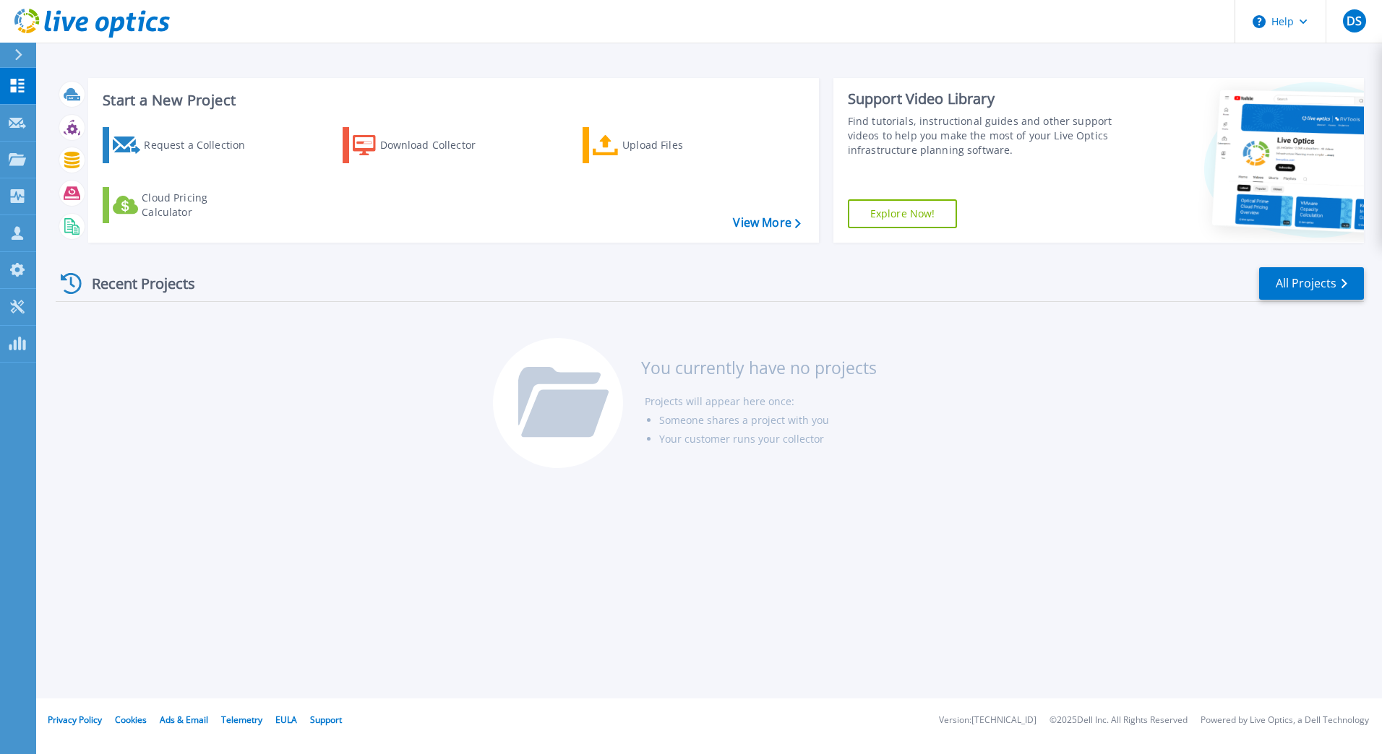
click at [975, 464] on div "Recent Projects All Projects You currently have no projects Projects will appea…" at bounding box center [710, 368] width 1308 height 228
click at [14, 234] on icon at bounding box center [17, 233] width 17 height 14
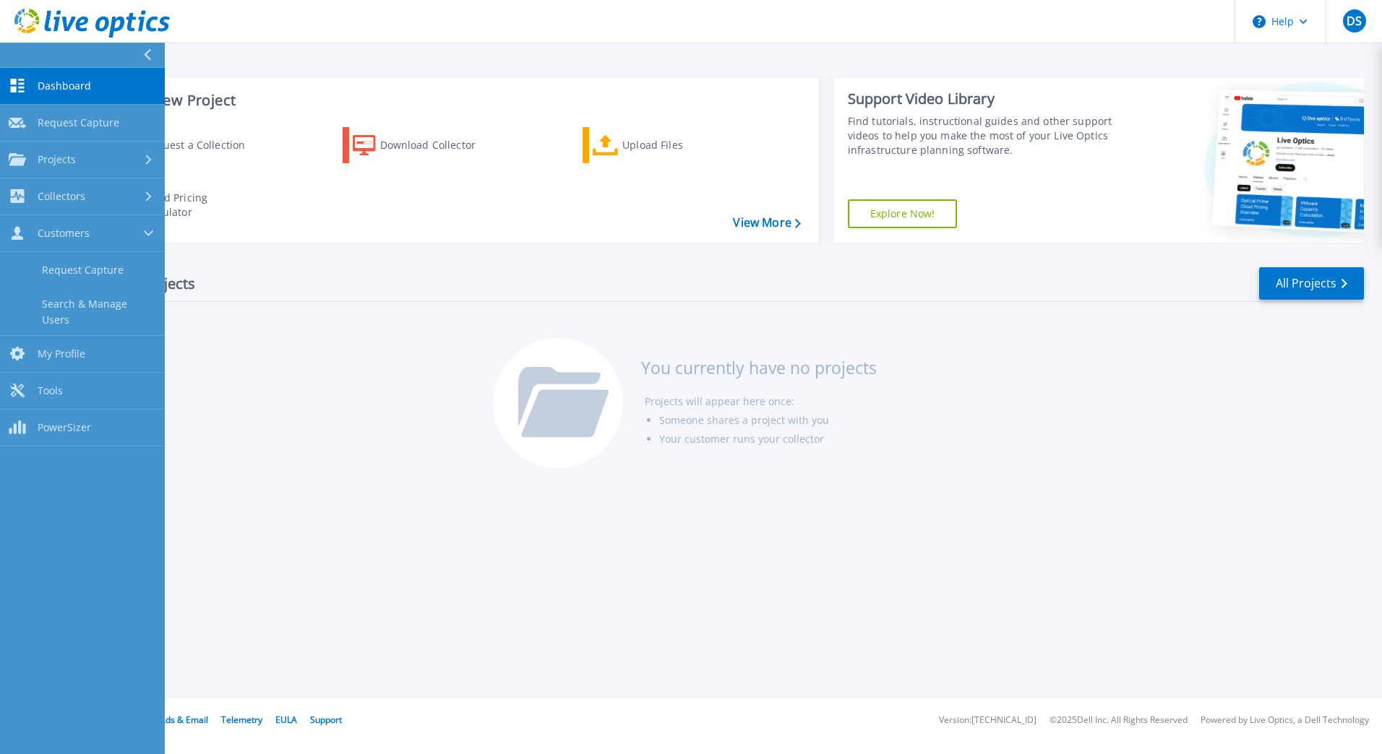
click at [68, 88] on span "Dashboard" at bounding box center [64, 85] width 53 height 13
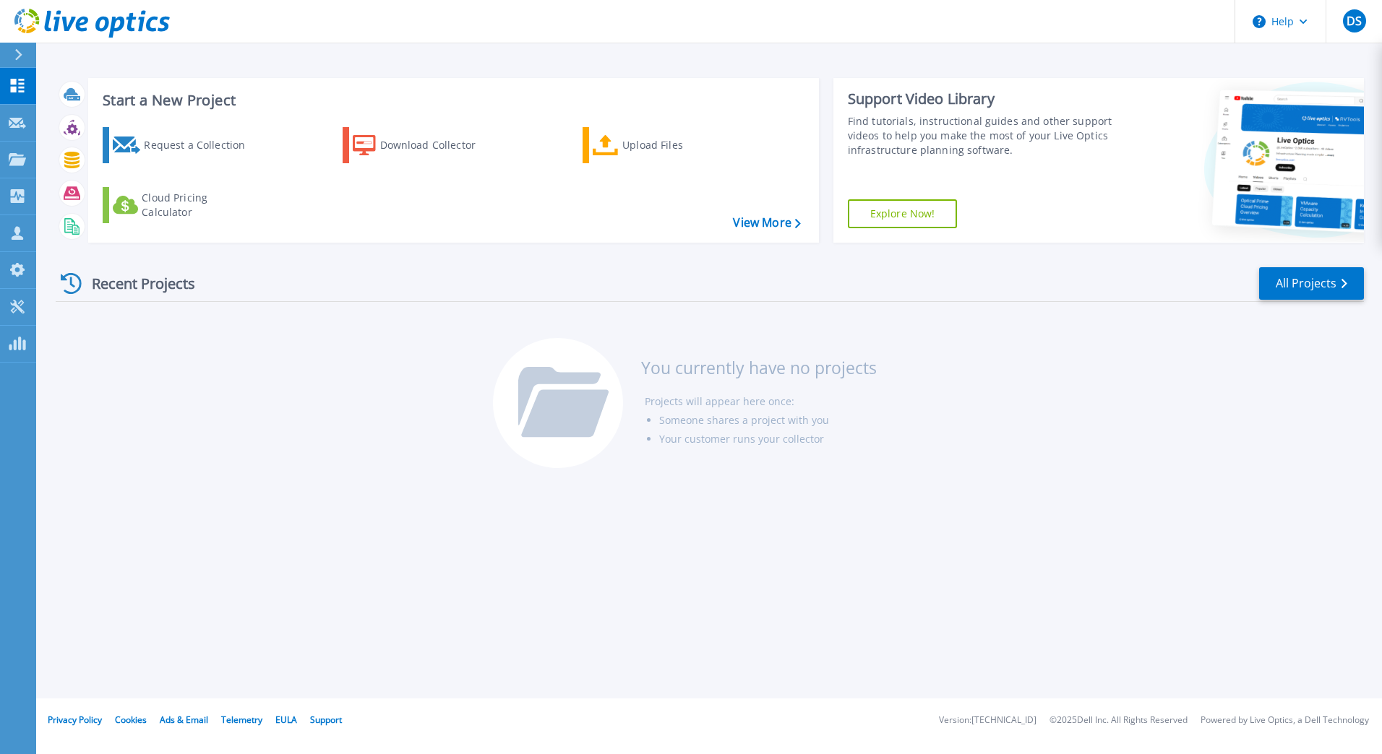
drag, startPoint x: 1241, startPoint y: 494, endPoint x: 1220, endPoint y: 503, distance: 23.3
click at [1228, 499] on div "Start a New Project Request a Collection Download Collector Upload Files Cloud …" at bounding box center [708, 349] width 1345 height 699
click at [24, 89] on icon at bounding box center [17, 86] width 17 height 14
